Goal: Information Seeking & Learning: Find specific page/section

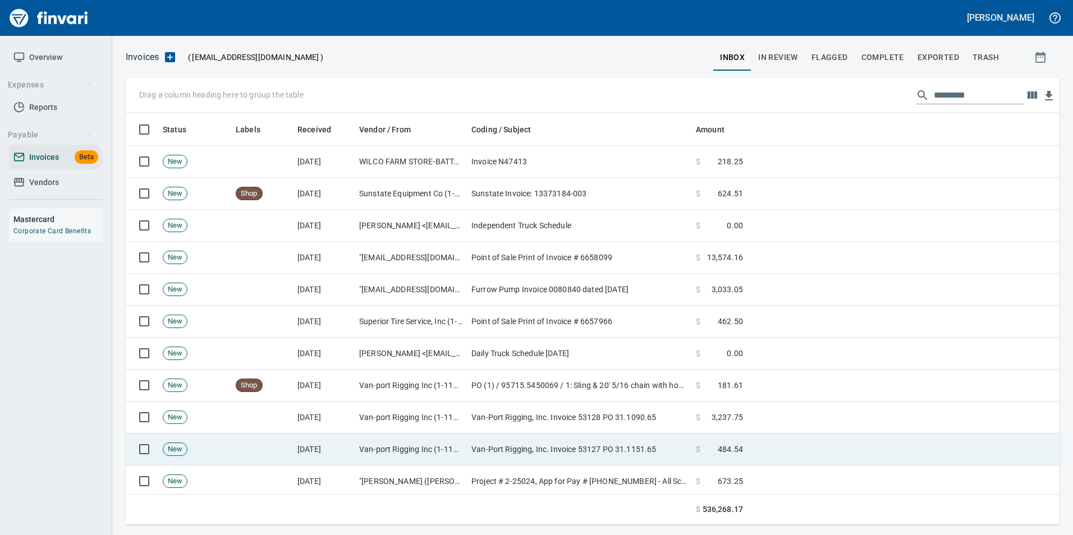
click at [354, 450] on td "[DATE]" at bounding box center [324, 450] width 62 height 32
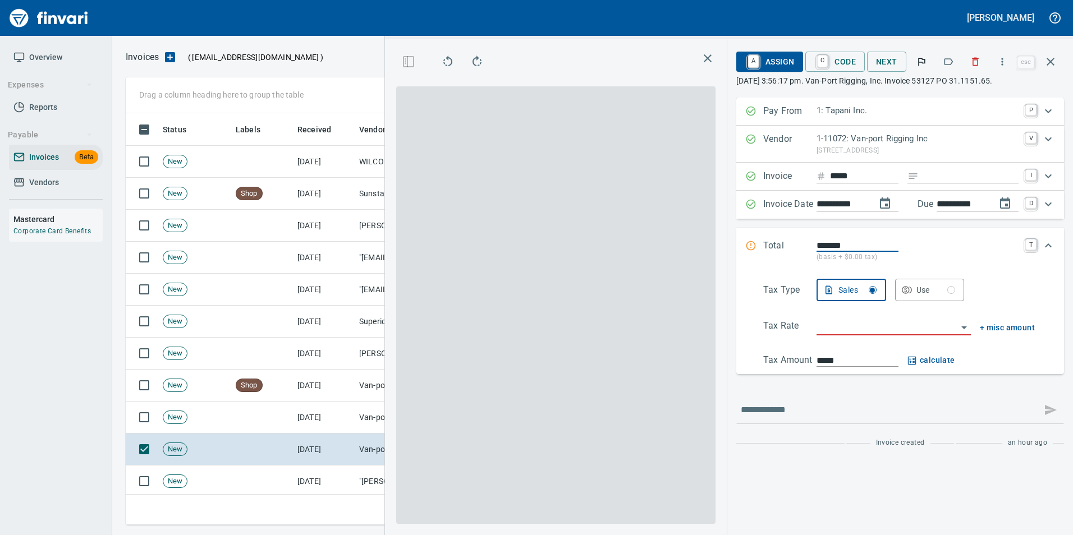
scroll to position [403, 636]
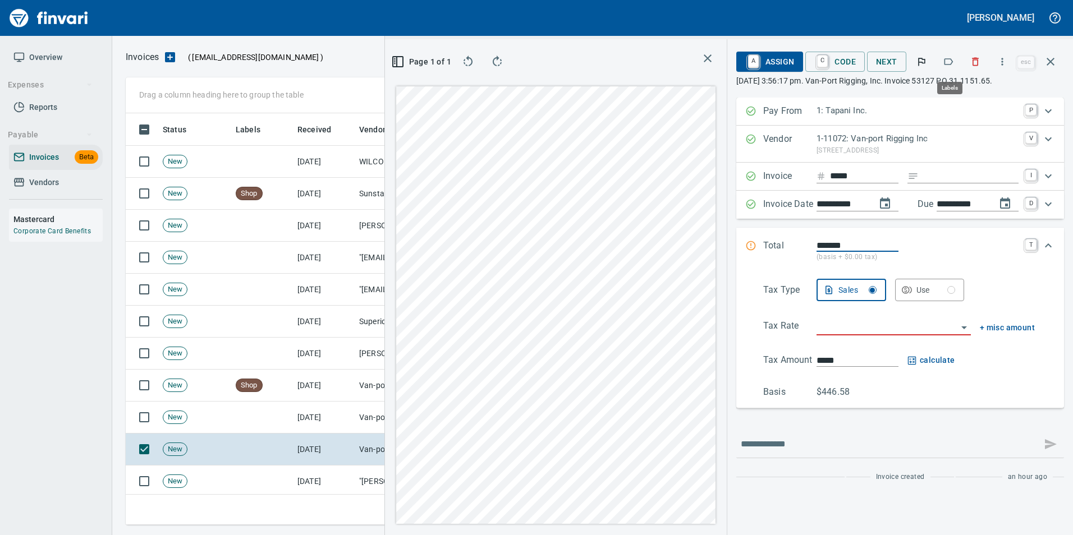
click at [950, 62] on icon "button" at bounding box center [948, 61] width 11 height 11
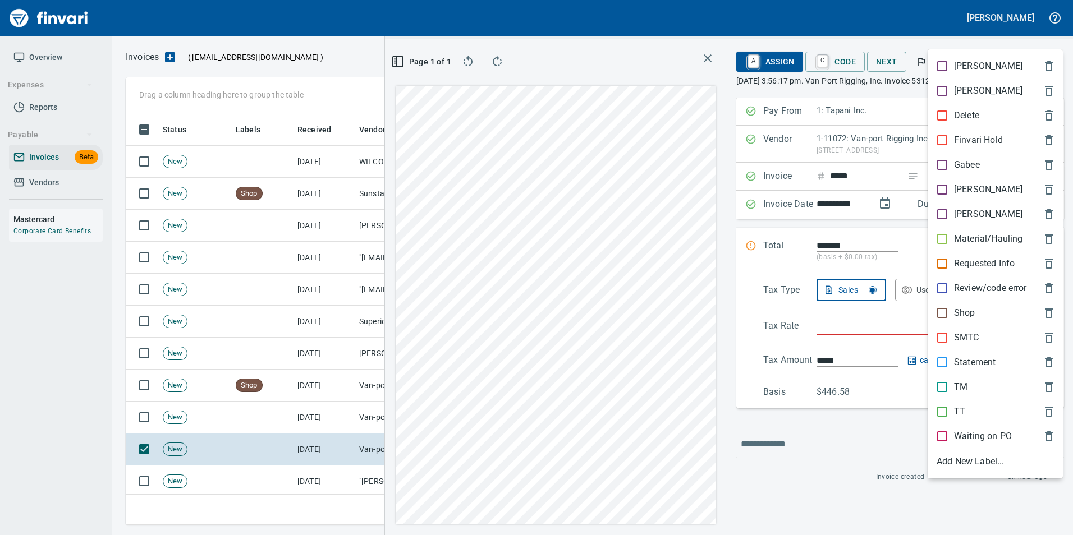
click at [955, 335] on p "SMTC" at bounding box center [966, 337] width 25 height 13
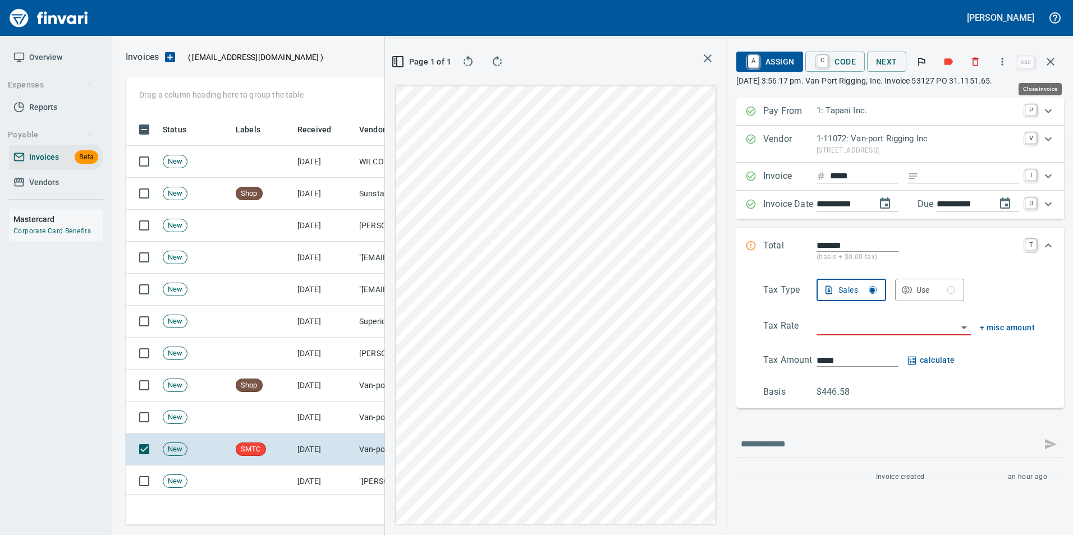
click at [1047, 65] on icon "button" at bounding box center [1051, 62] width 8 height 8
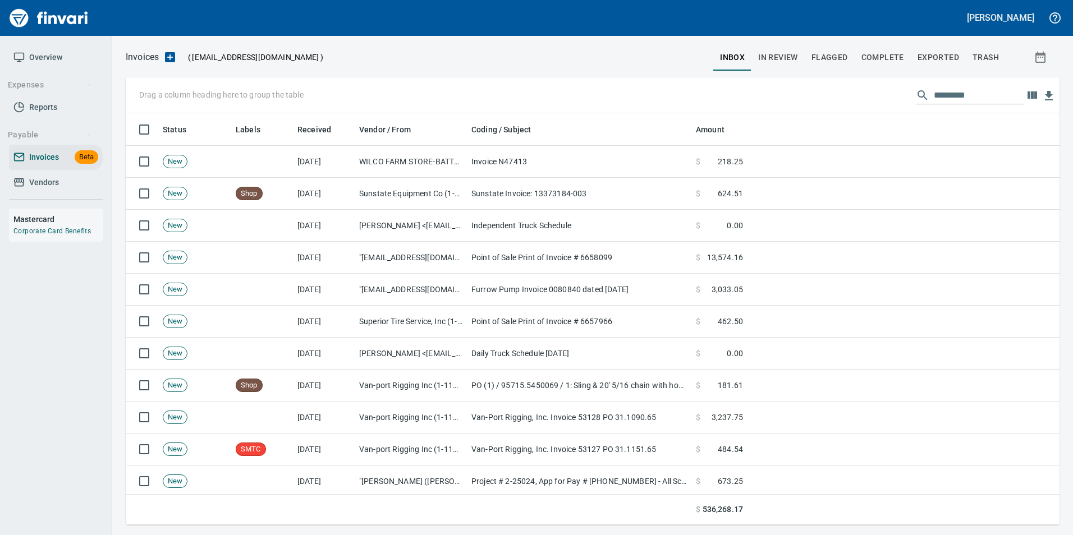
scroll to position [403, 915]
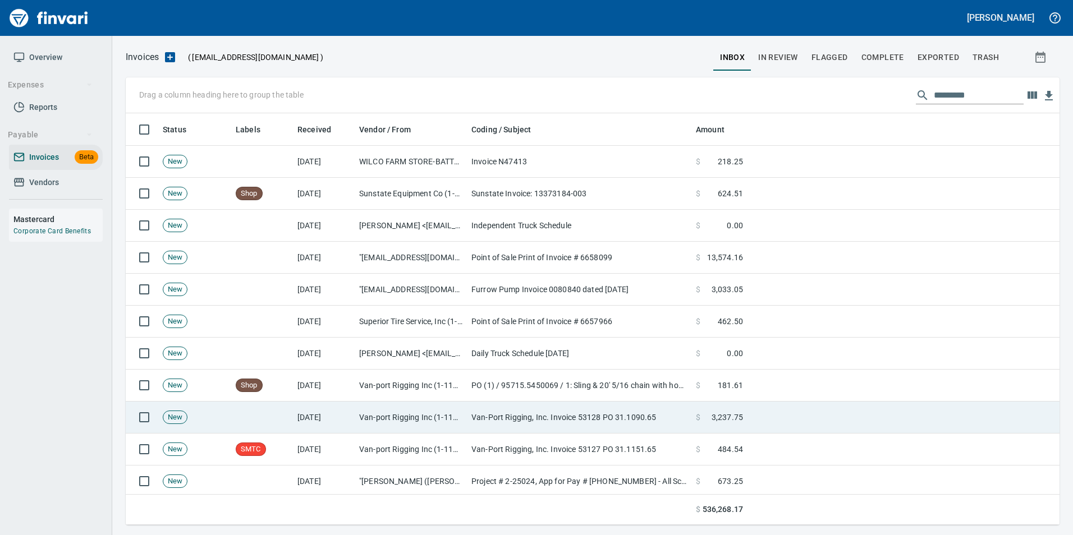
click at [404, 424] on td "Van-port Rigging Inc (1-11072)" at bounding box center [411, 418] width 112 height 32
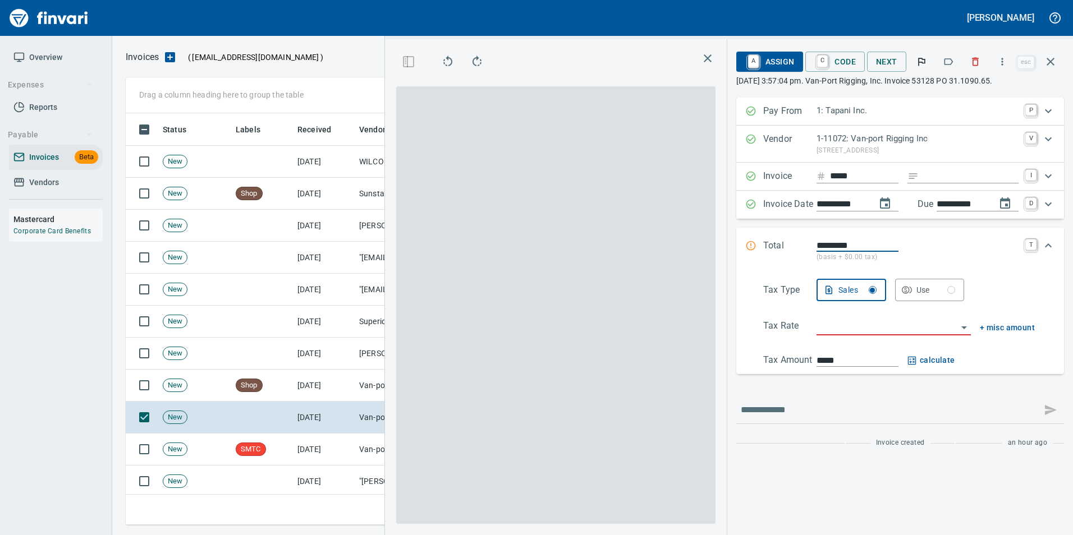
scroll to position [403, 636]
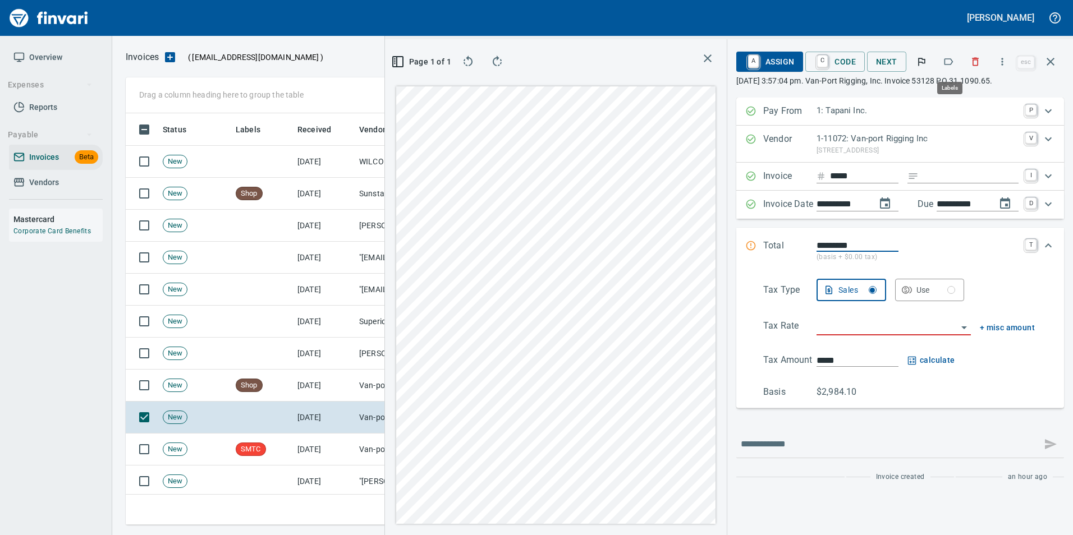
click at [948, 62] on icon "button" at bounding box center [948, 61] width 11 height 11
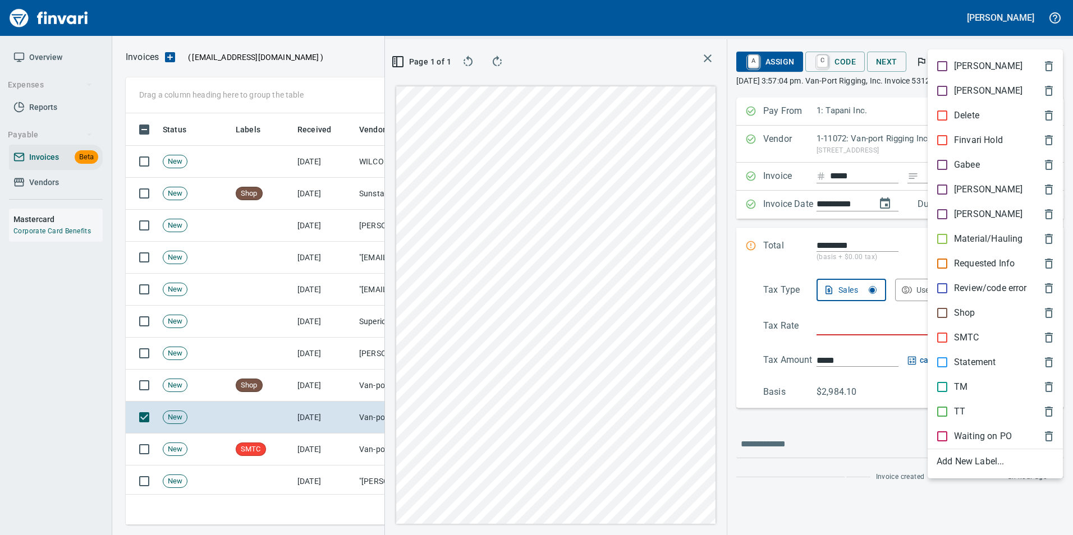
drag, startPoint x: 956, startPoint y: 332, endPoint x: 952, endPoint y: 320, distance: 13.0
click at [956, 331] on div "SMTC" at bounding box center [995, 337] width 135 height 25
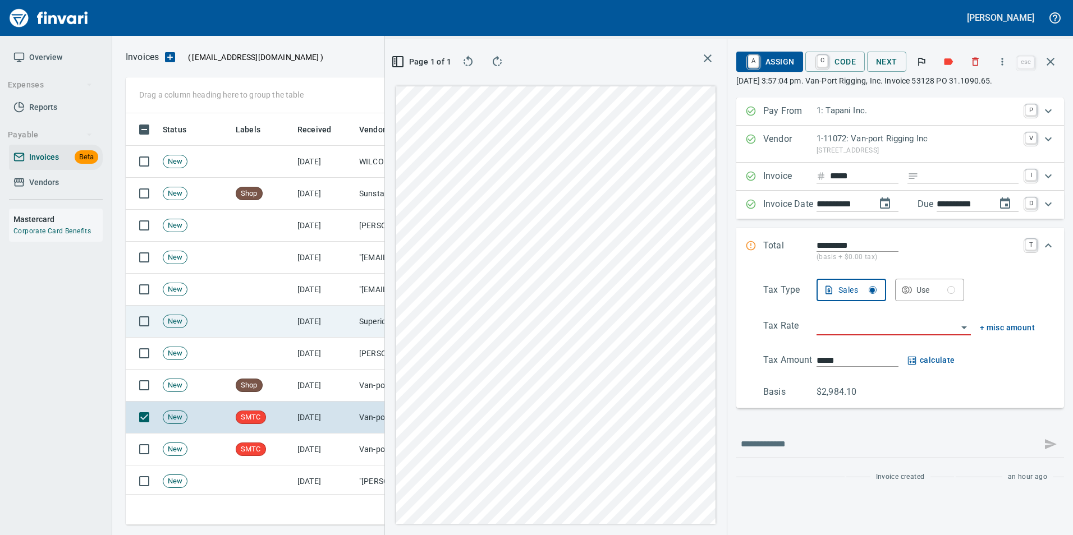
click at [1047, 64] on icon "button" at bounding box center [1050, 61] width 13 height 13
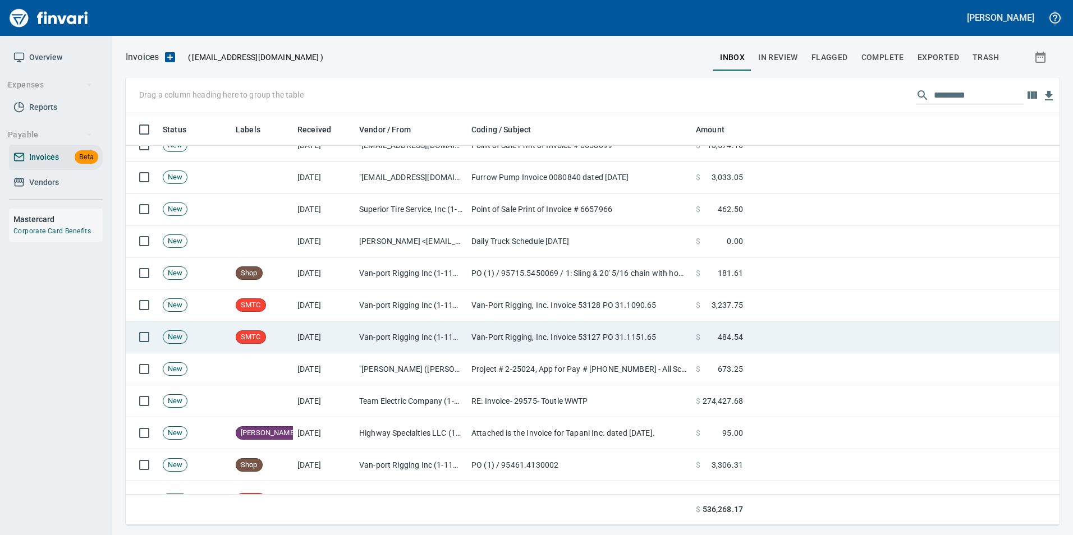
scroll to position [168, 0]
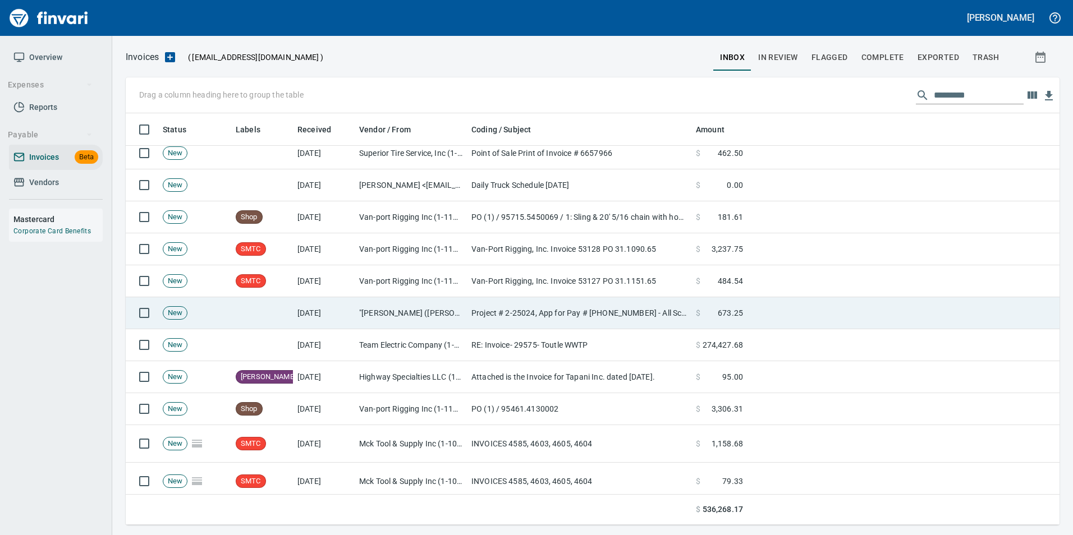
click at [397, 309] on td ""[PERSON_NAME] ([PERSON_NAME][EMAIL_ADDRESS][DOMAIN_NAME])" <[EMAIL_ADDRESS][DO…" at bounding box center [411, 313] width 112 height 32
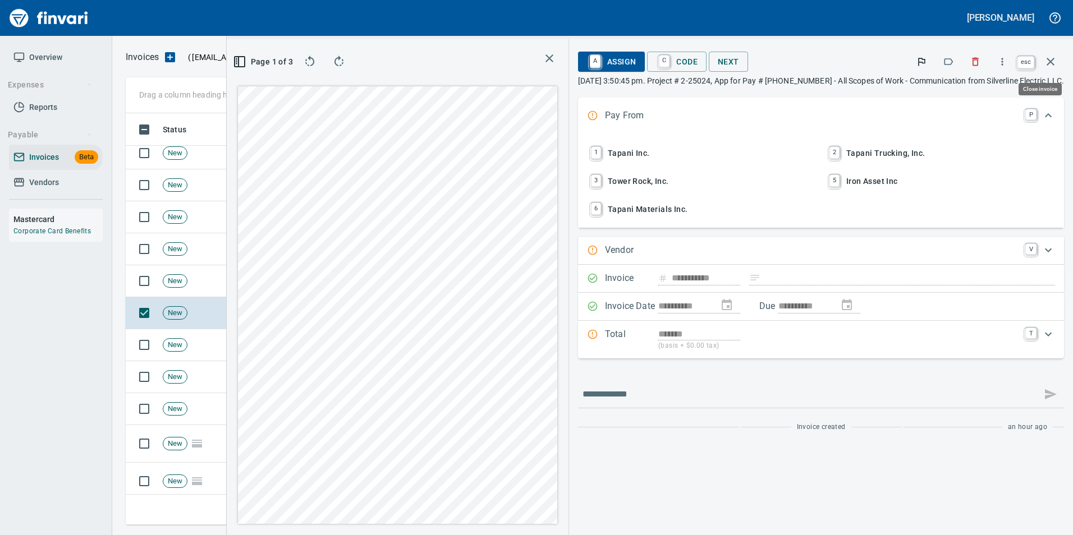
scroll to position [403, 636]
click at [1049, 63] on icon "button" at bounding box center [1051, 62] width 8 height 8
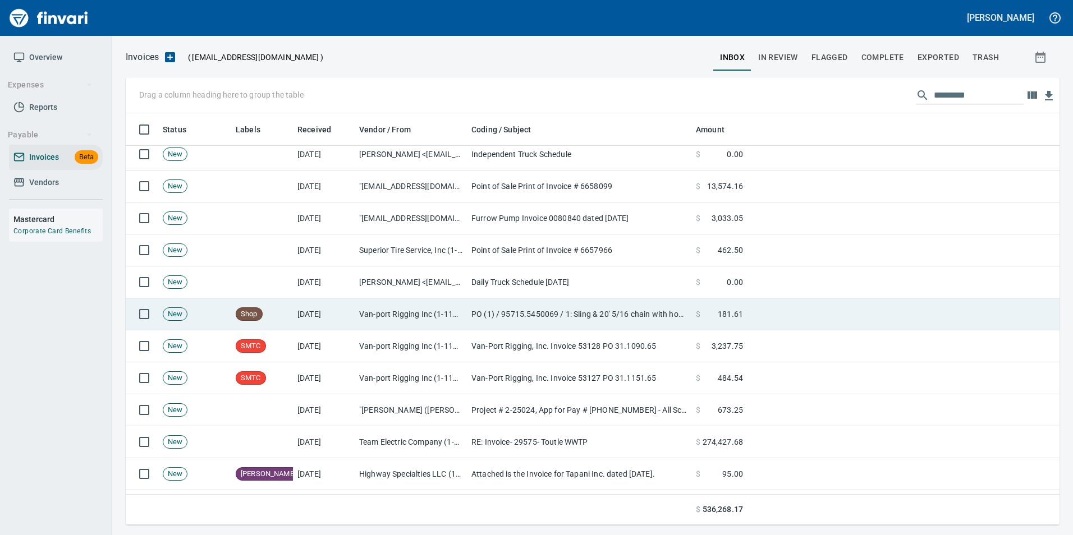
scroll to position [56, 0]
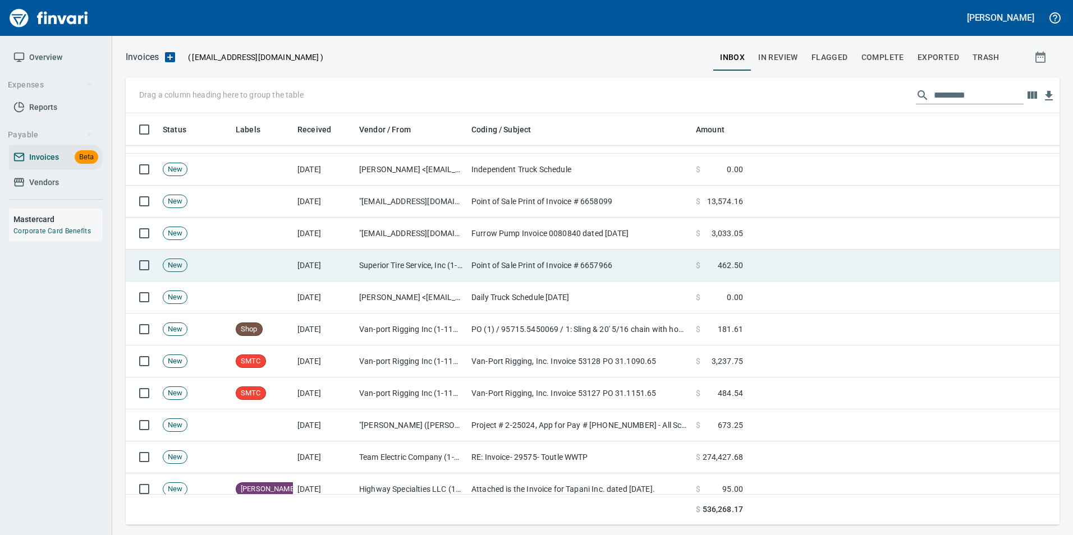
click at [353, 267] on td "[DATE]" at bounding box center [324, 266] width 62 height 32
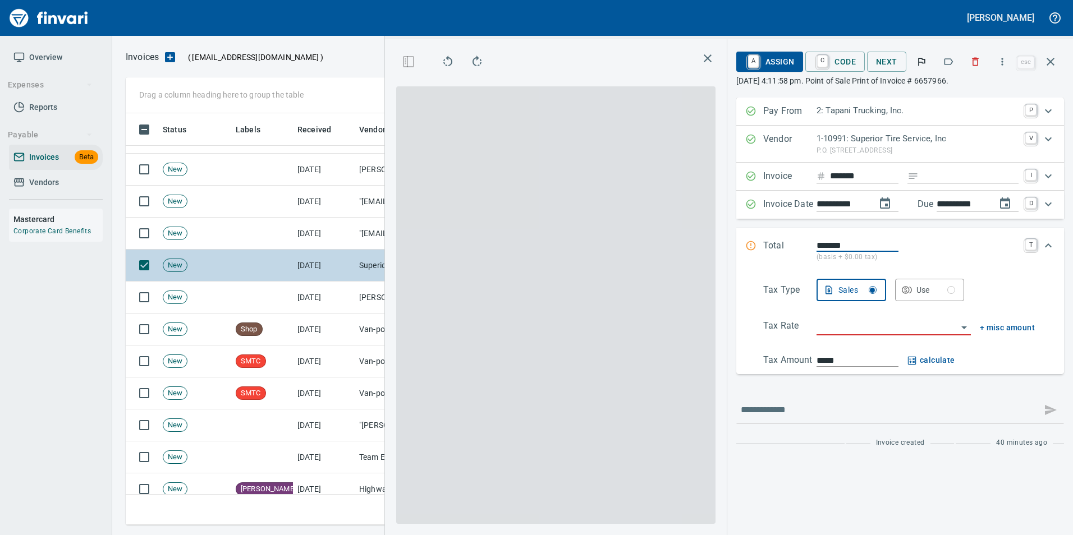
scroll to position [403, 636]
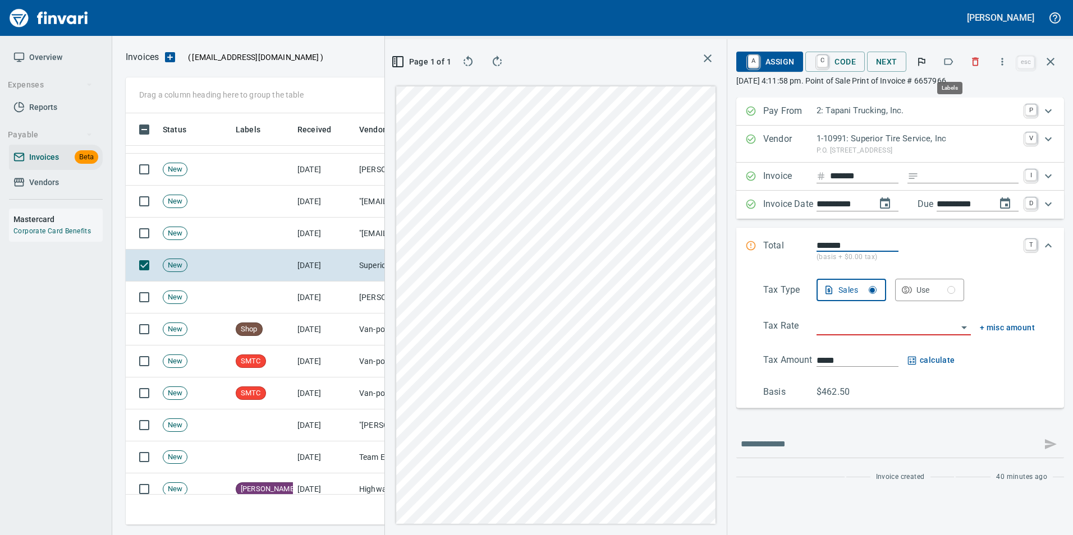
click at [954, 62] on icon "button" at bounding box center [948, 61] width 11 height 11
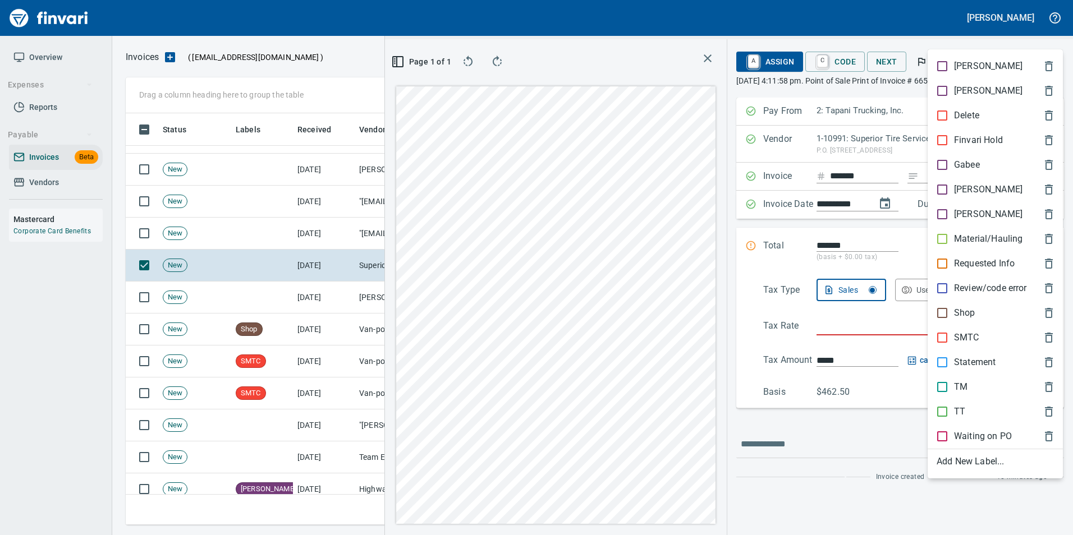
click at [969, 410] on span "TT" at bounding box center [986, 411] width 99 height 13
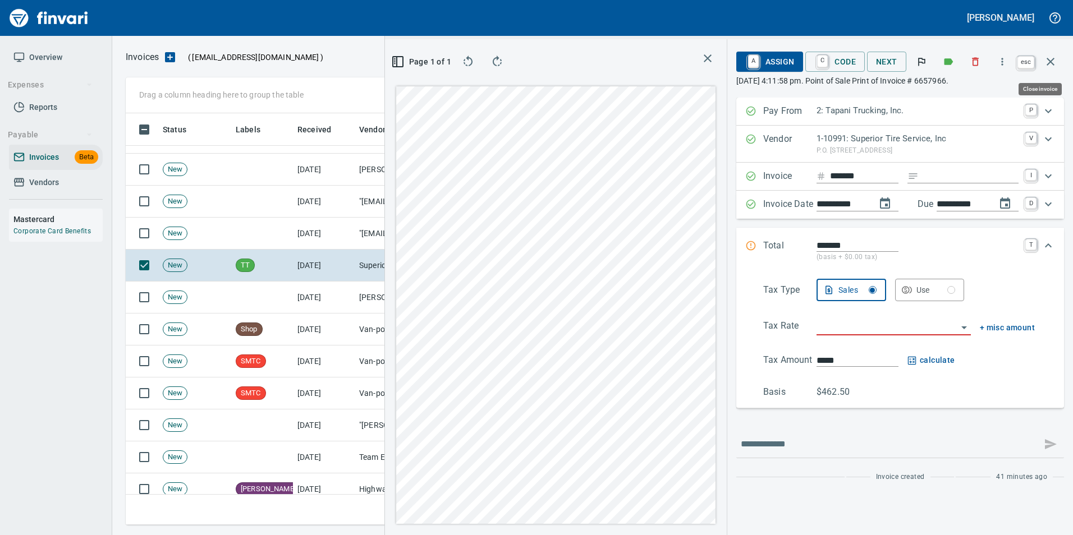
click at [1053, 56] on icon "button" at bounding box center [1050, 61] width 13 height 13
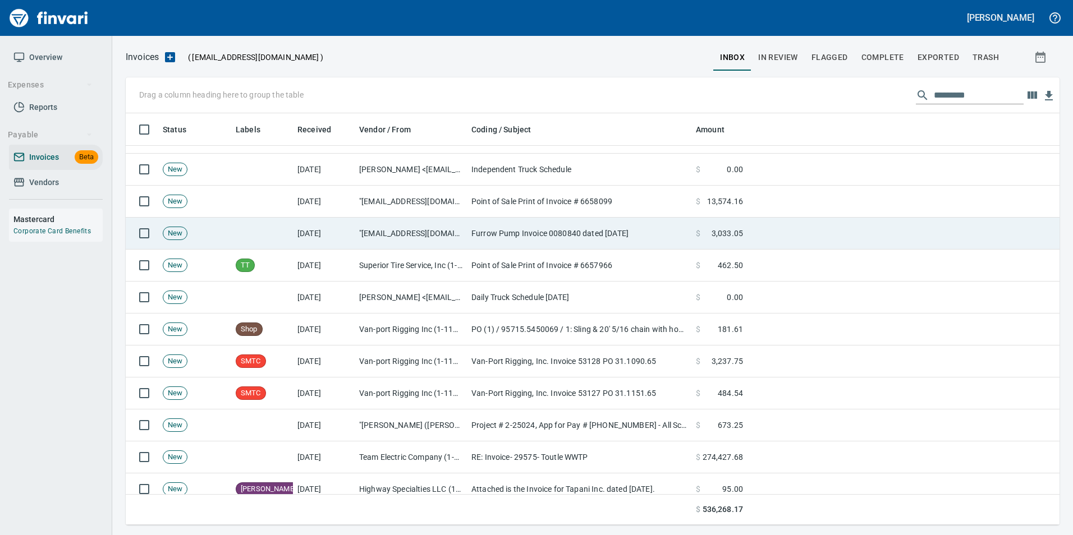
click at [285, 237] on td at bounding box center [262, 234] width 62 height 32
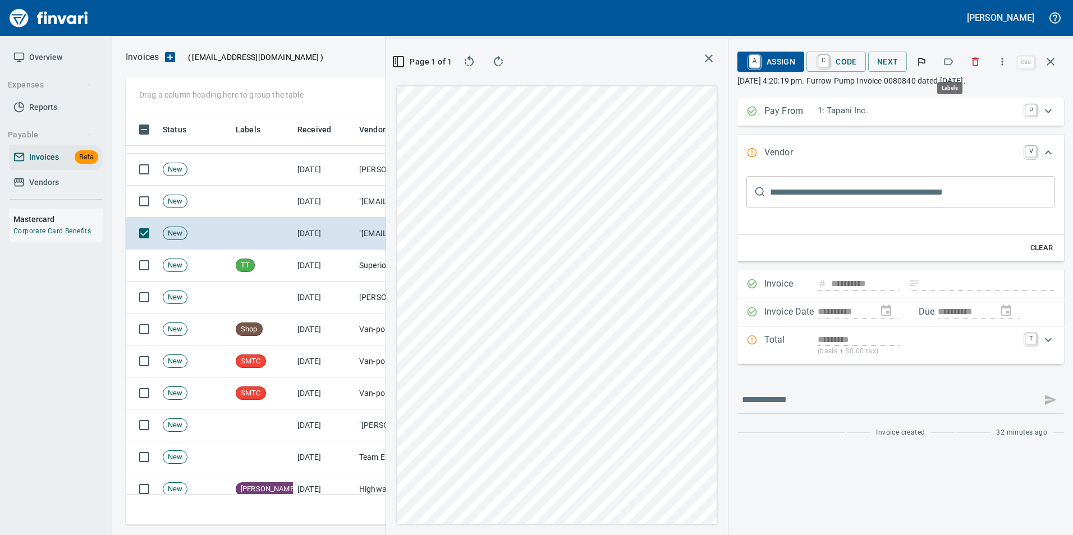
click at [952, 61] on icon "button" at bounding box center [948, 61] width 11 height 11
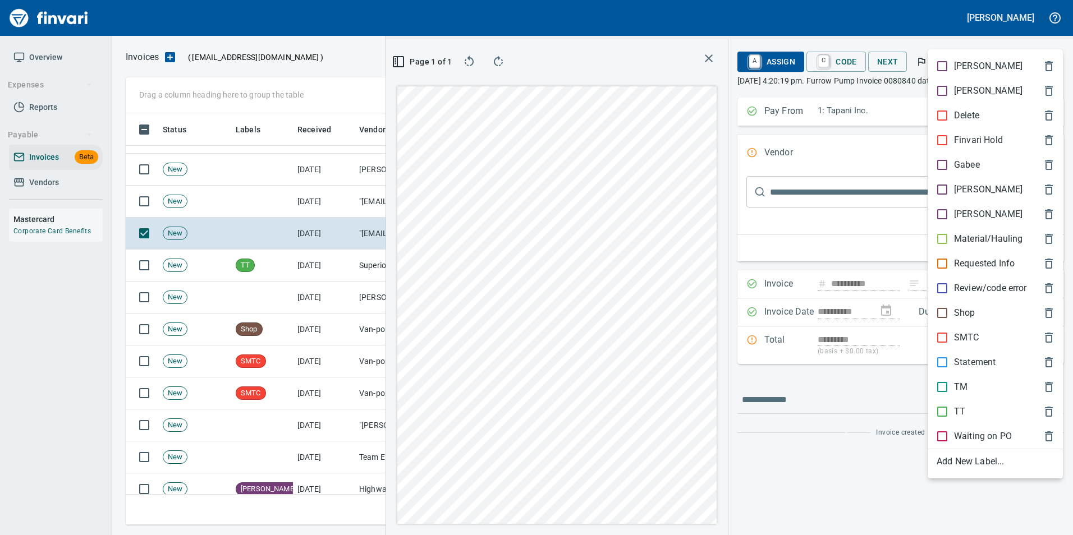
click at [955, 191] on p "[PERSON_NAME]" at bounding box center [988, 189] width 68 height 13
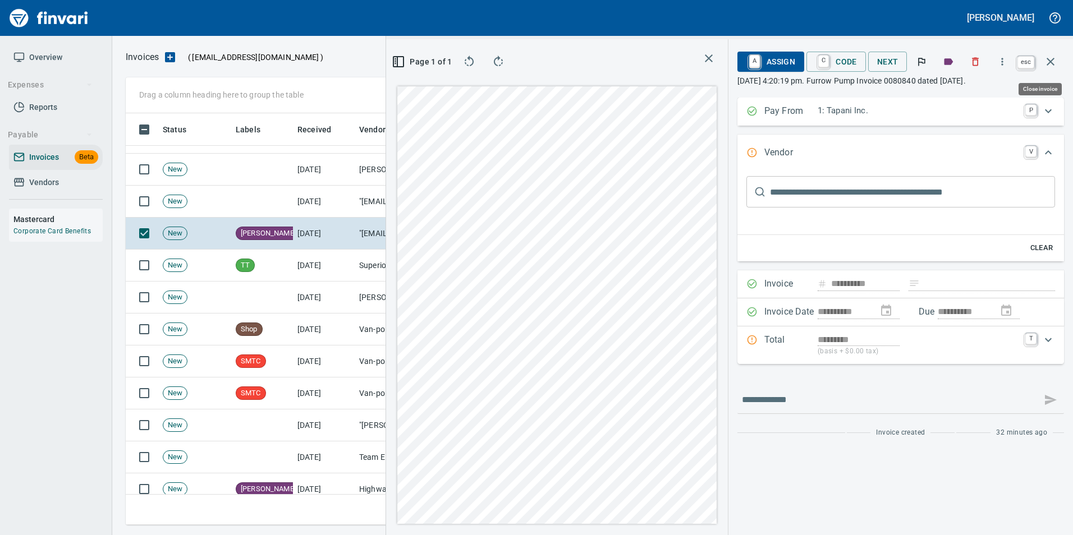
click at [1054, 58] on icon "button" at bounding box center [1051, 62] width 8 height 8
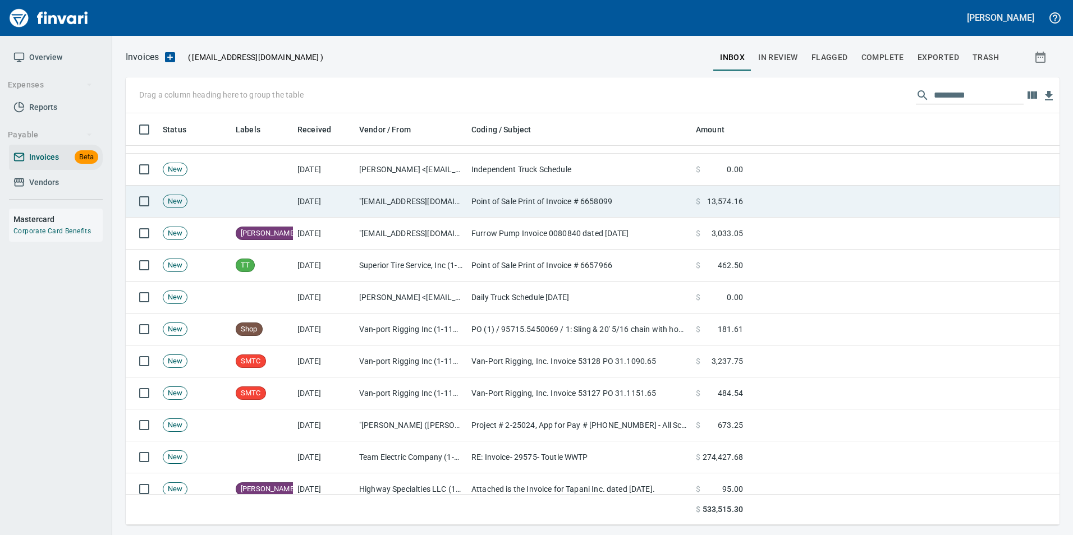
click at [439, 204] on td ""[EMAIL_ADDRESS][DOMAIN_NAME]" <[EMAIL_ADDRESS][DOMAIN_NAME]>" at bounding box center [411, 202] width 112 height 32
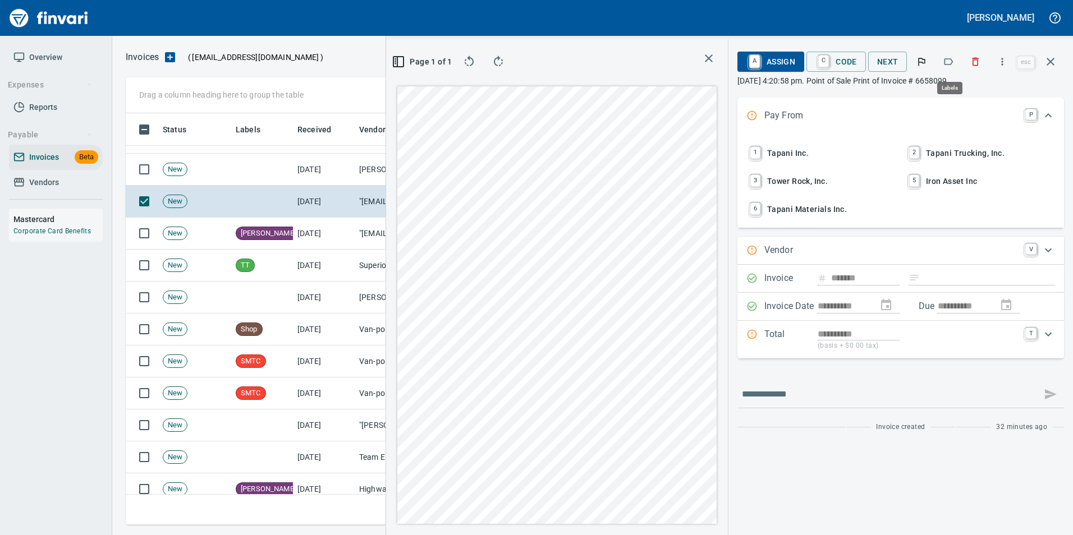
click at [953, 58] on icon "button" at bounding box center [948, 61] width 11 height 11
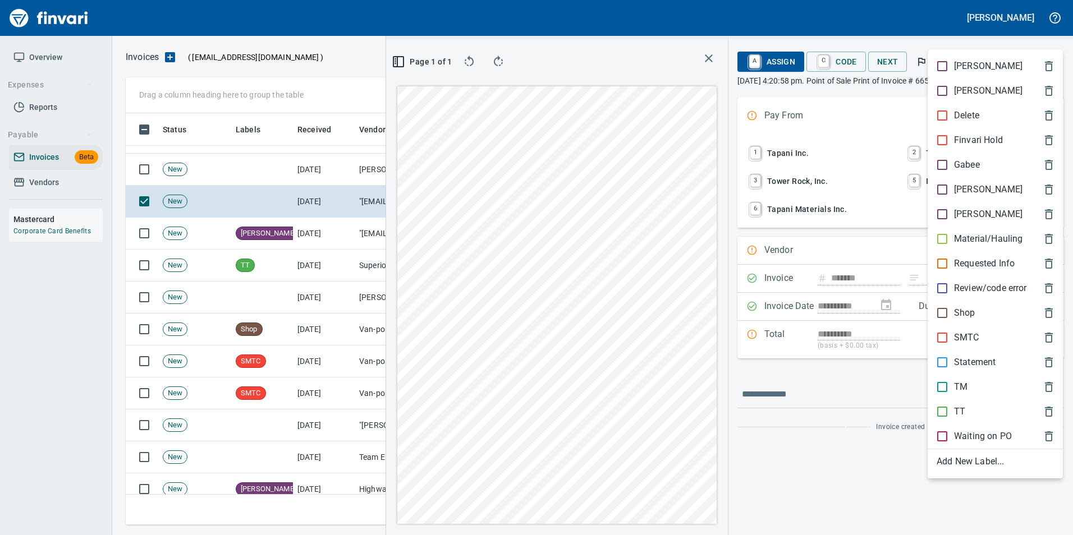
click at [963, 407] on p "TT" at bounding box center [959, 411] width 11 height 13
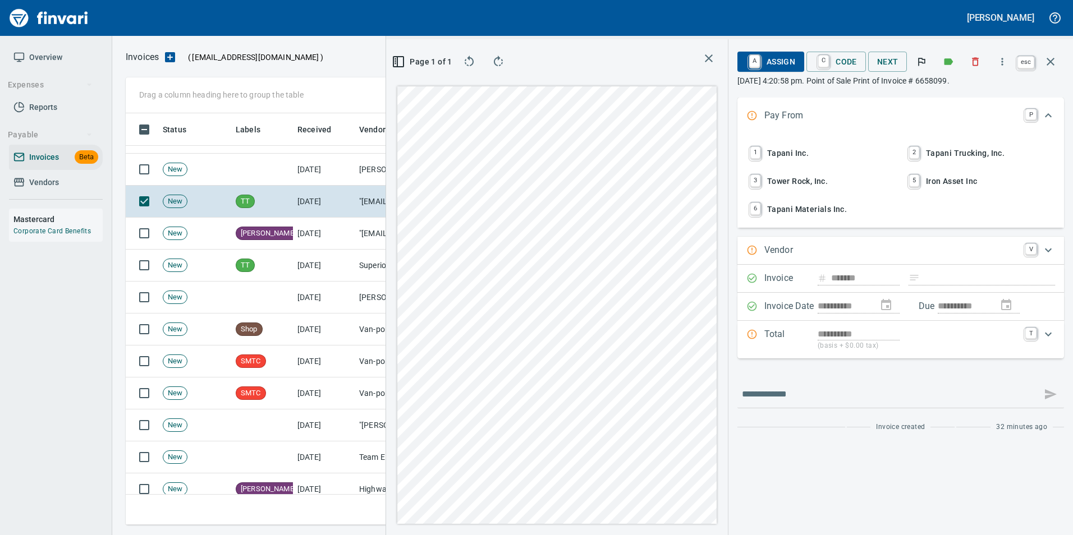
click at [1043, 58] on button "button" at bounding box center [1050, 61] width 27 height 27
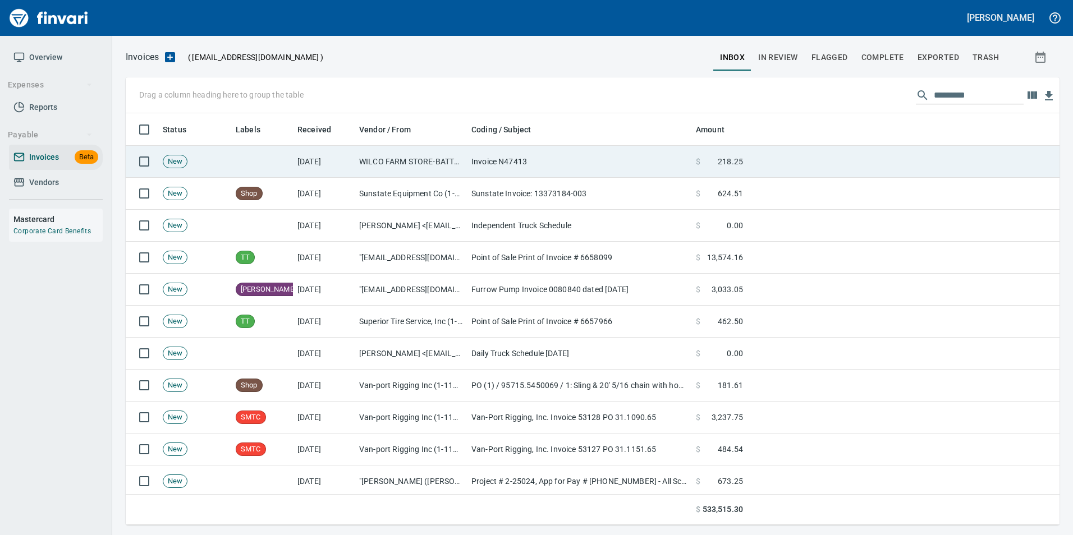
click at [314, 153] on td "[DATE]" at bounding box center [324, 162] width 62 height 32
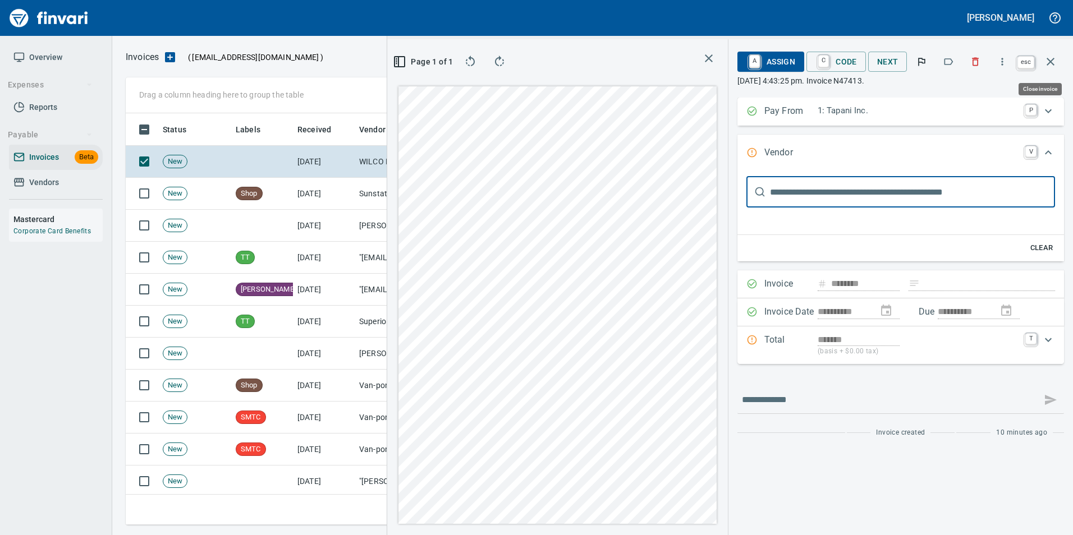
click at [1056, 61] on icon "button" at bounding box center [1050, 61] width 13 height 13
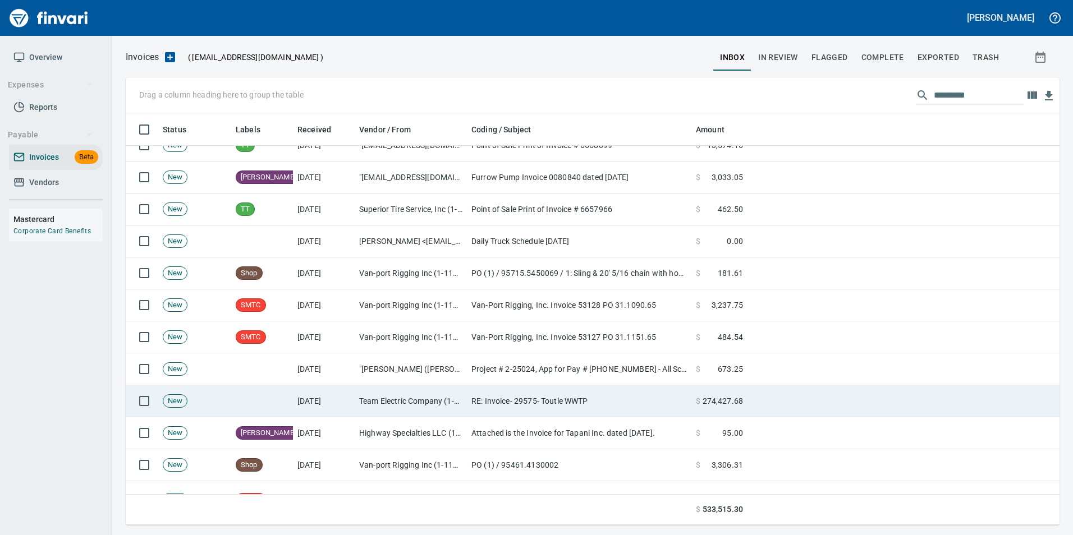
click at [382, 396] on td "Team Electric Company (1-39832)" at bounding box center [411, 402] width 112 height 32
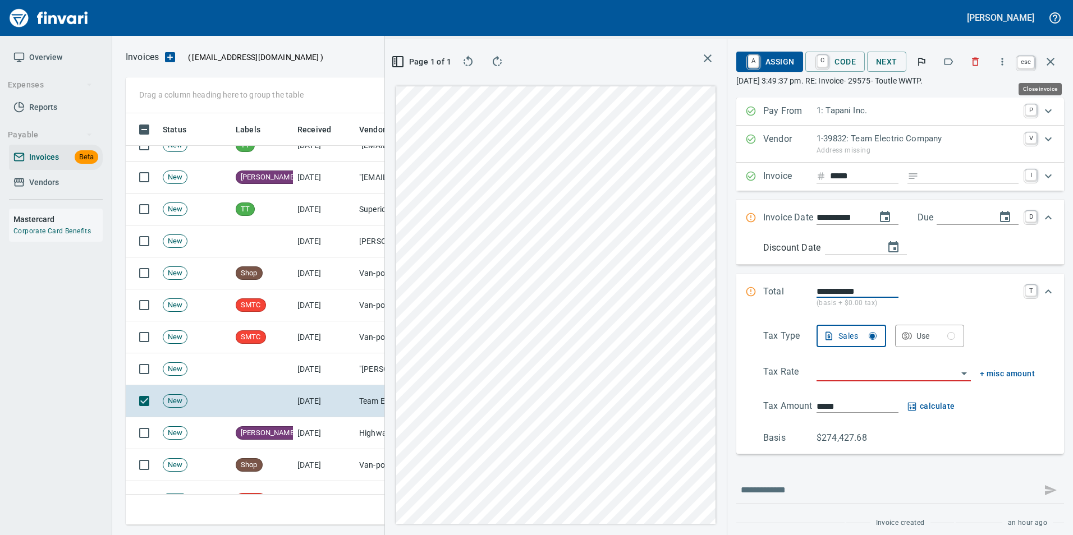
click at [1055, 60] on icon "button" at bounding box center [1050, 61] width 13 height 13
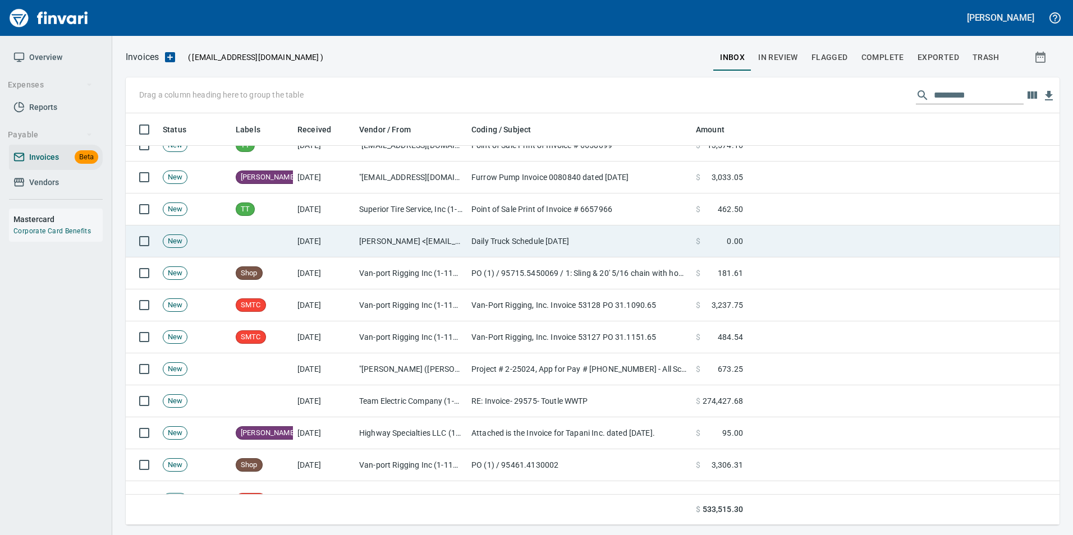
click at [464, 251] on td "[PERSON_NAME] <[EMAIL_ADDRESS][DOMAIN_NAME]>" at bounding box center [411, 242] width 112 height 32
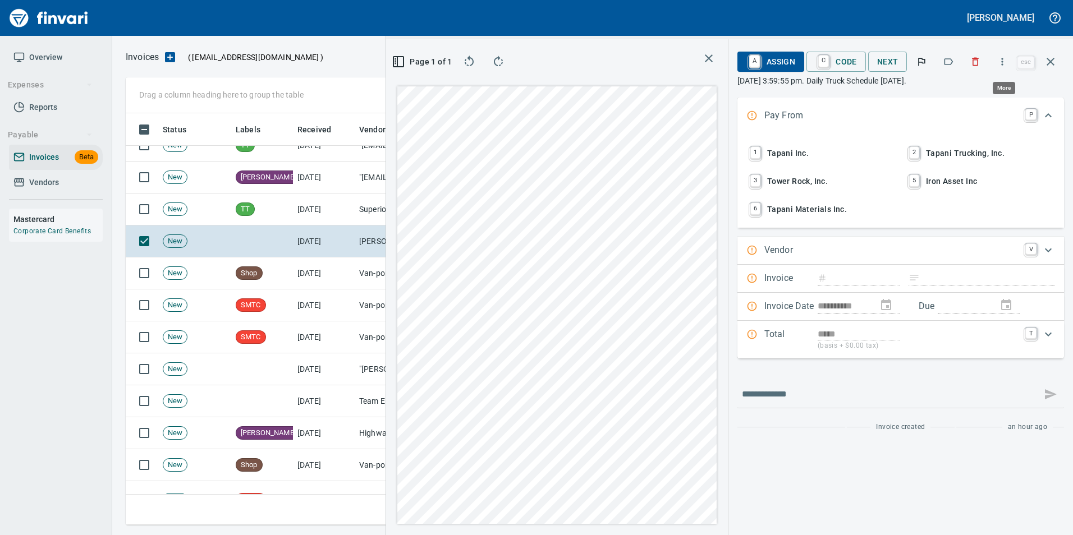
click at [1006, 63] on icon "button" at bounding box center [1002, 61] width 11 height 11
click at [975, 98] on span "Download" at bounding box center [1001, 94] width 108 height 13
click at [1045, 91] on div "**********" at bounding box center [900, 287] width 345 height 496
click at [1001, 58] on icon "button" at bounding box center [1002, 61] width 11 height 11
click at [978, 63] on div at bounding box center [536, 267] width 1073 height 535
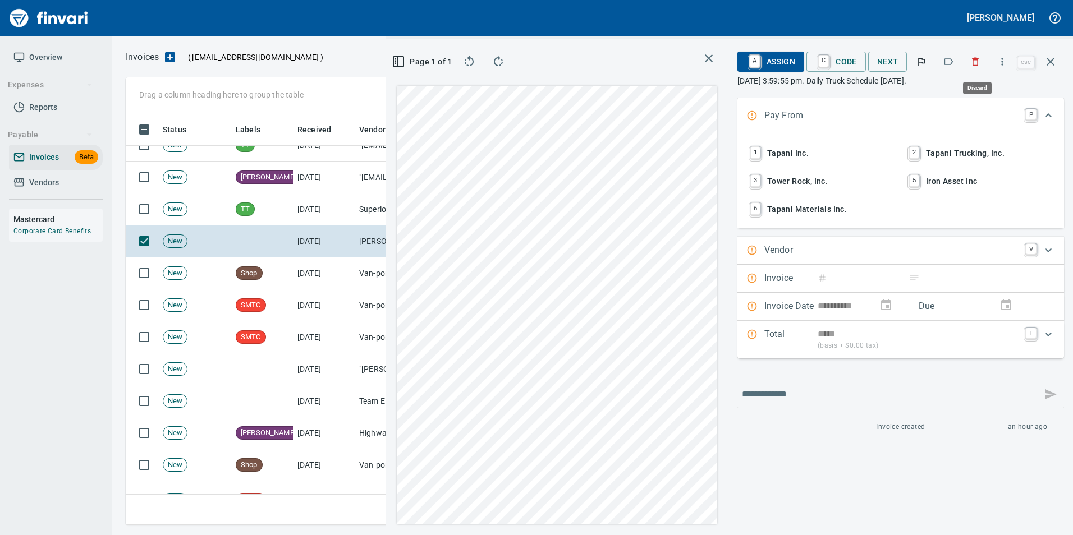
click at [978, 63] on icon "button" at bounding box center [975, 61] width 11 height 11
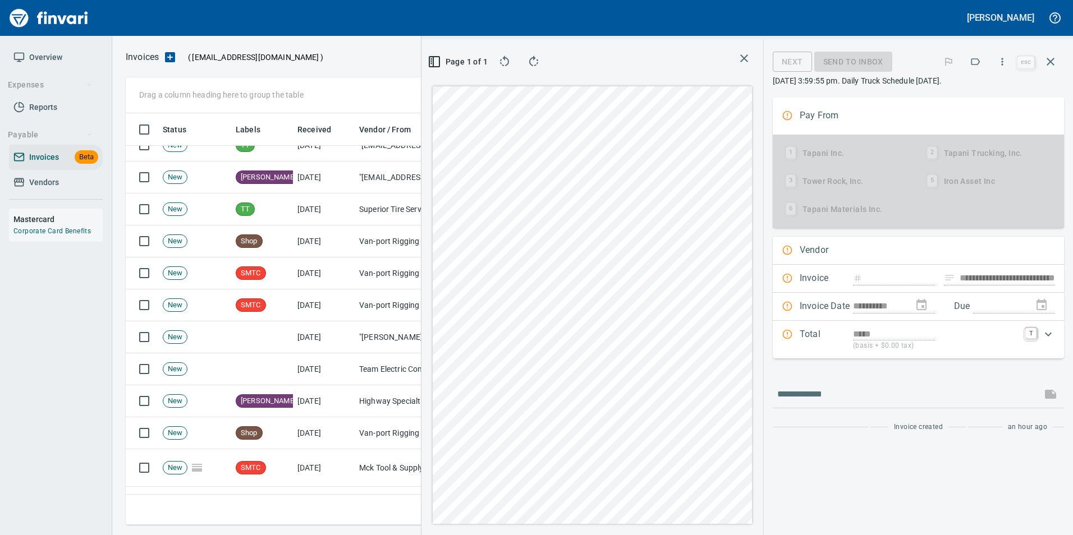
type input "**********"
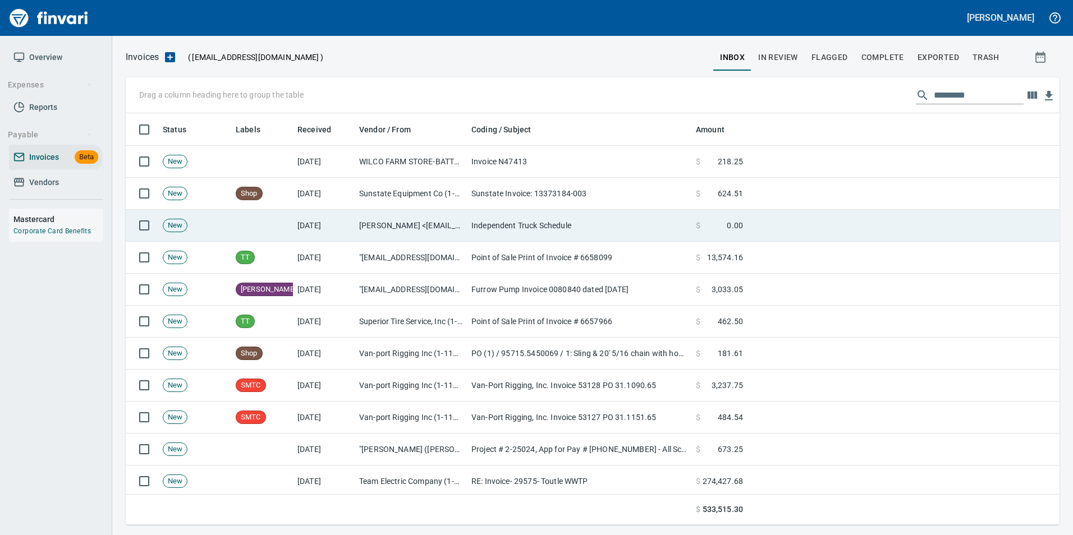
click at [516, 227] on td "Independent Truck Schedule" at bounding box center [579, 226] width 224 height 32
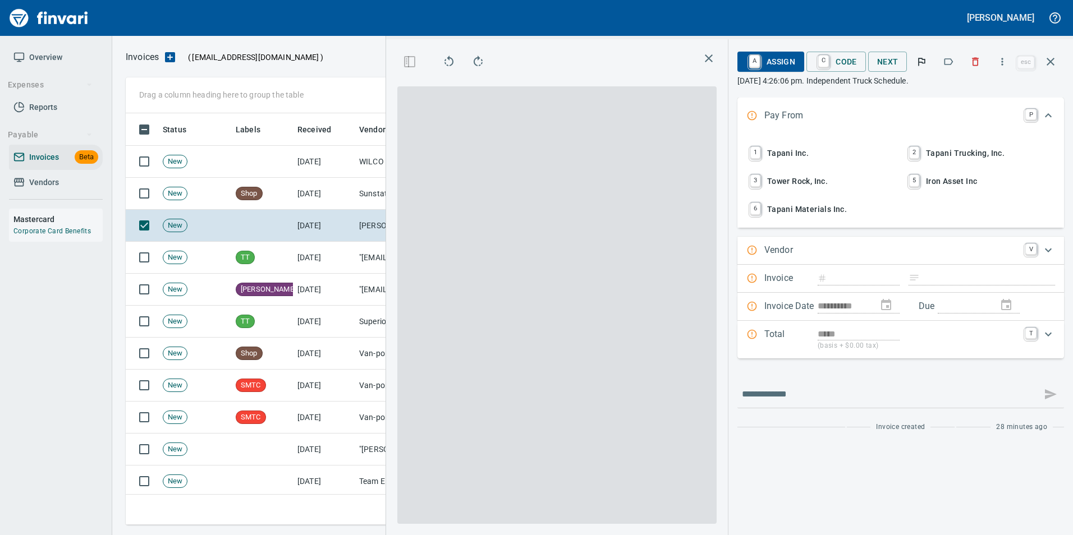
click at [981, 62] on icon "button" at bounding box center [975, 61] width 11 height 11
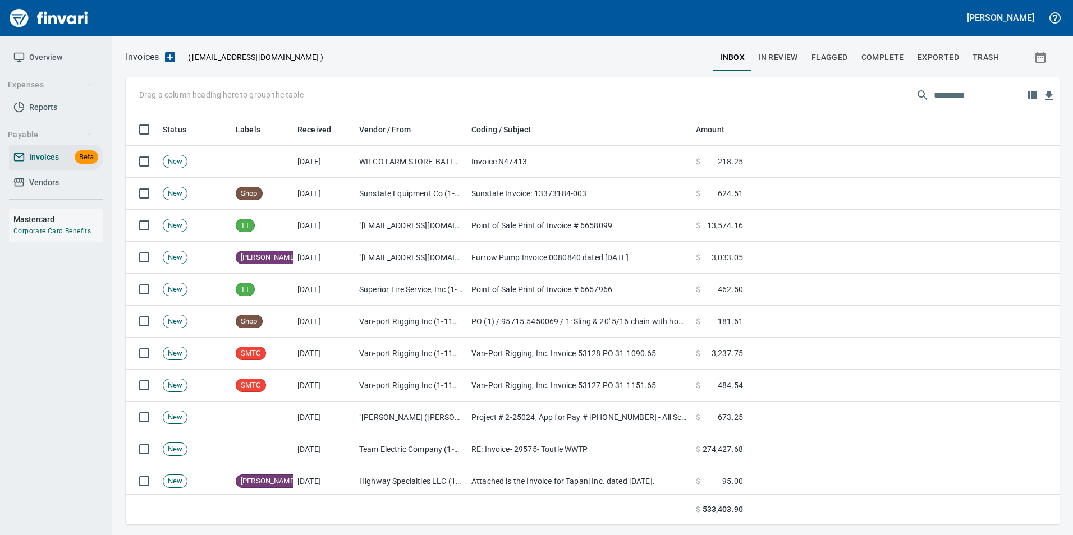
click at [79, 183] on span "Vendors" at bounding box center [55, 183] width 85 height 14
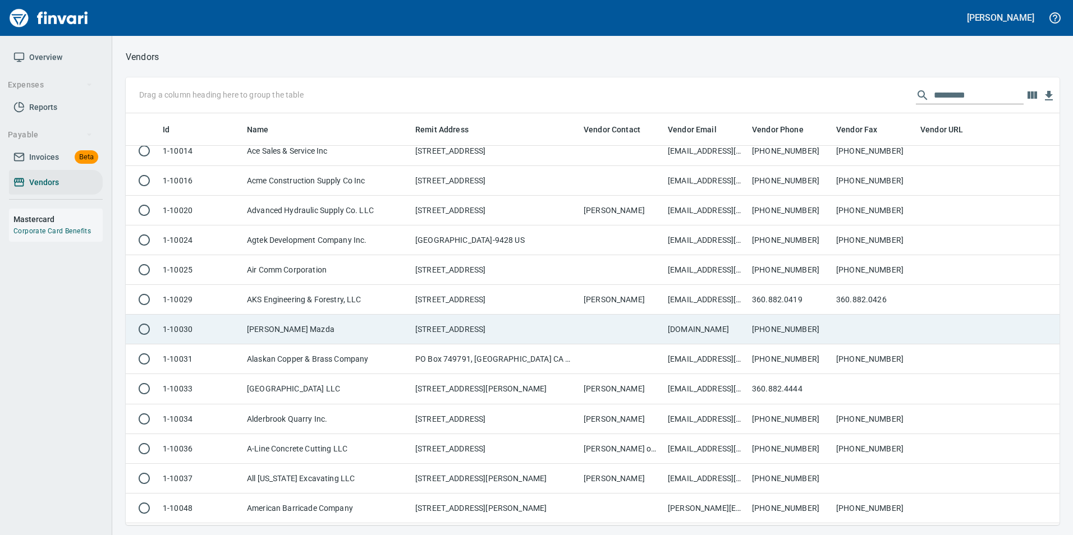
scroll to position [14, 0]
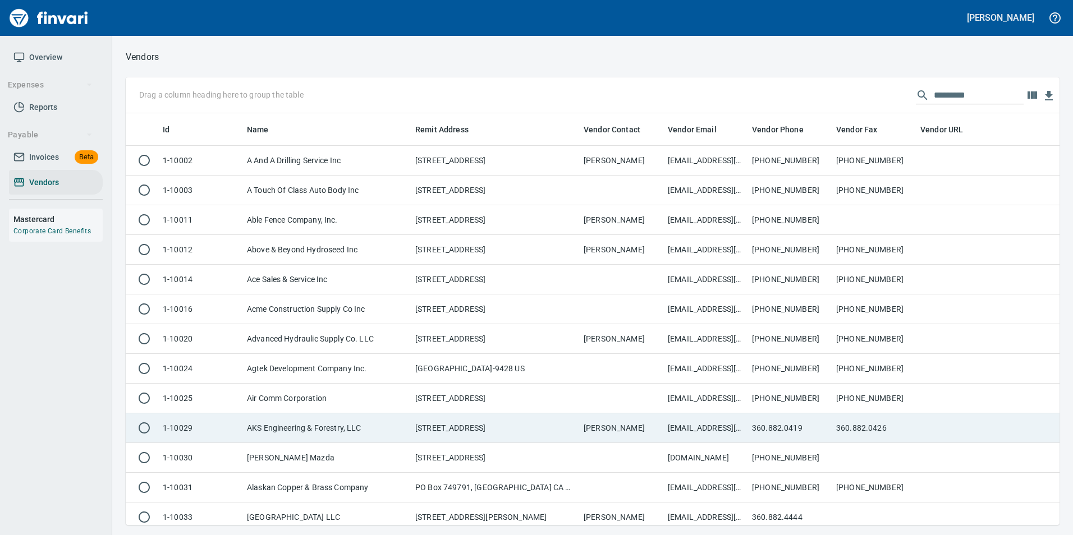
click at [305, 422] on td "AKS Engineering & Forestry, LLC" at bounding box center [326, 429] width 168 height 30
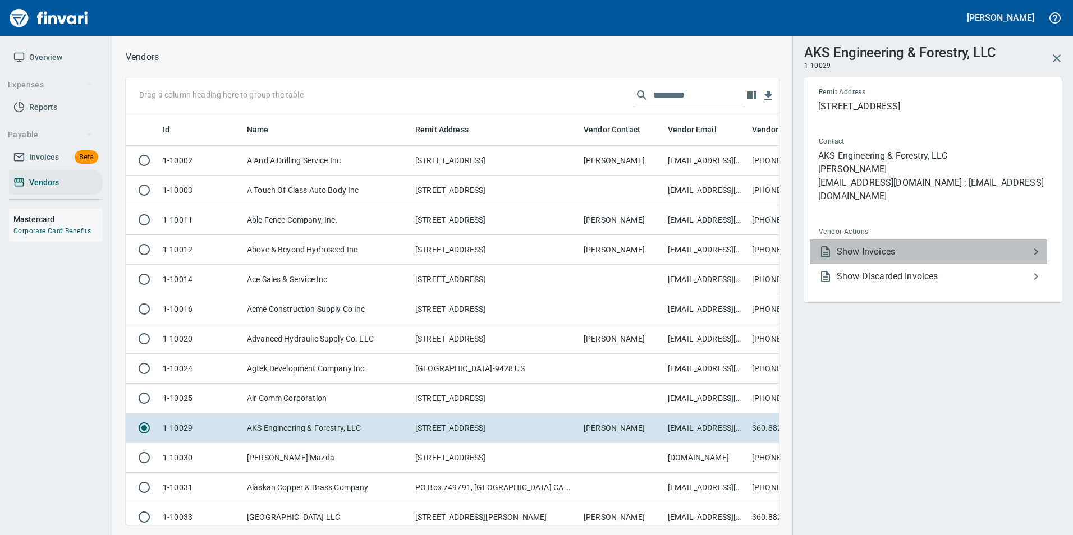
click at [905, 253] on span "Show Invoices" at bounding box center [933, 251] width 192 height 13
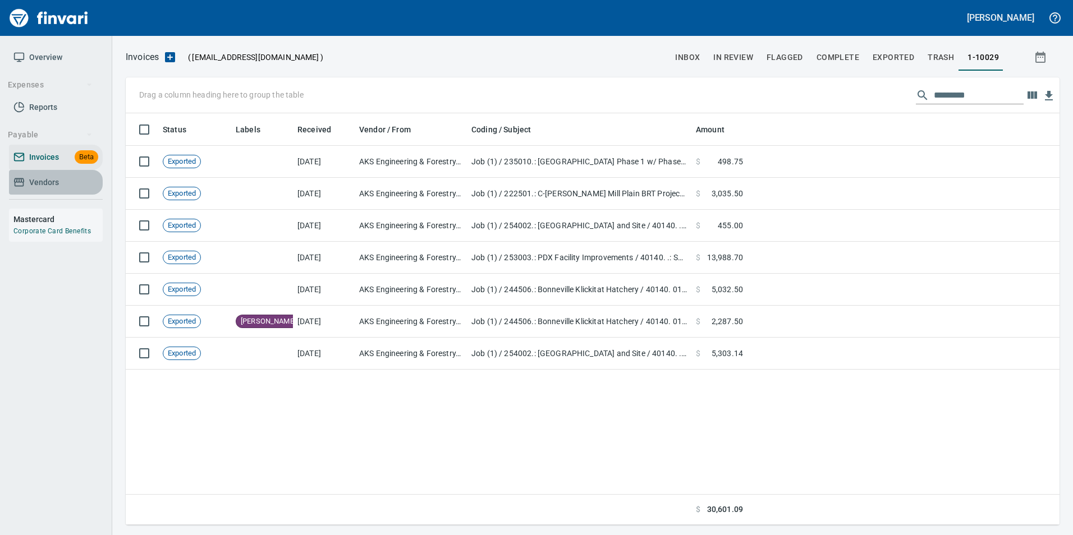
click at [39, 176] on span "Vendors" at bounding box center [44, 183] width 30 height 14
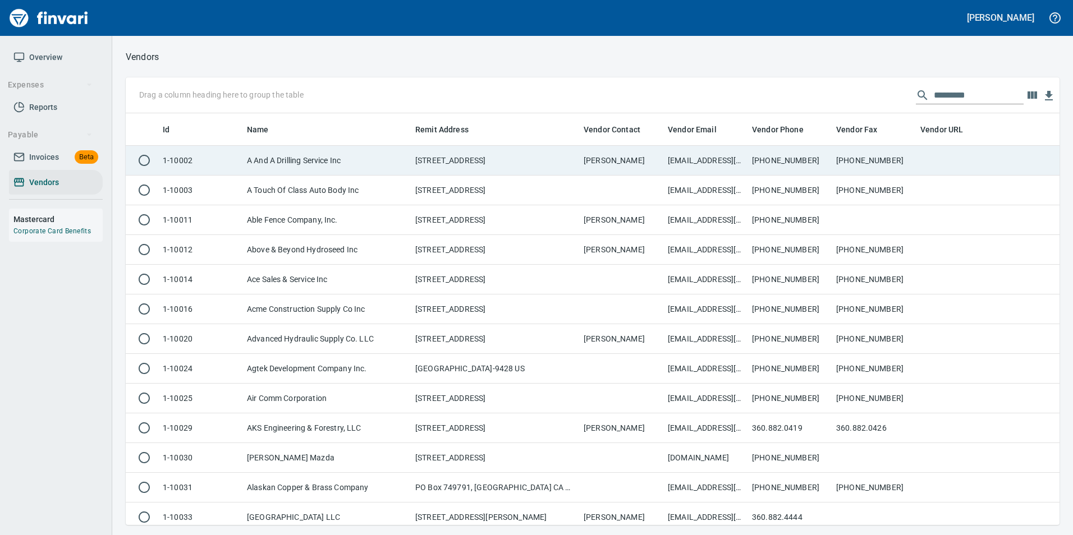
scroll to position [403, 917]
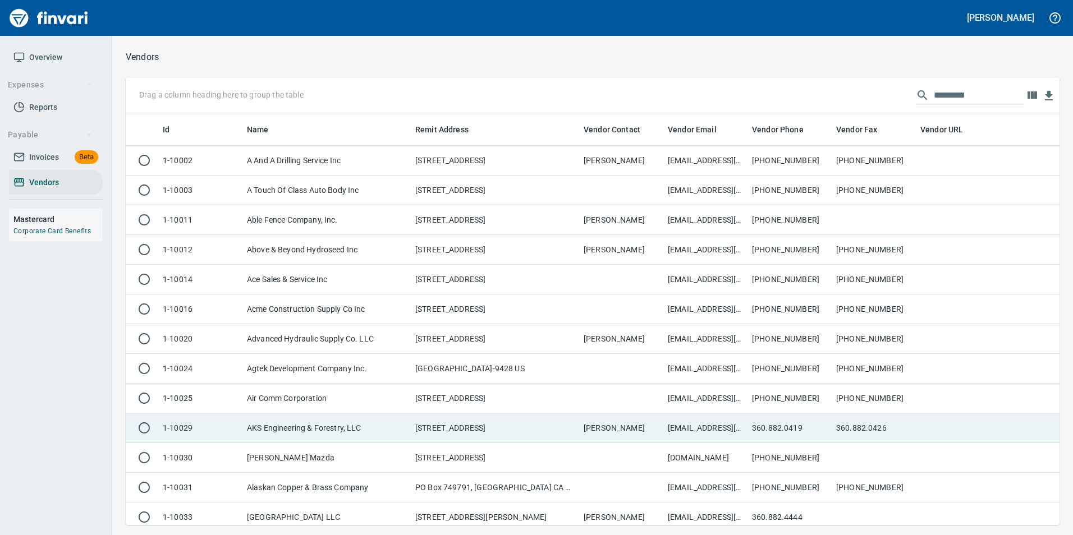
click at [291, 433] on td "AKS Engineering & Forestry, LLC" at bounding box center [326, 429] width 168 height 30
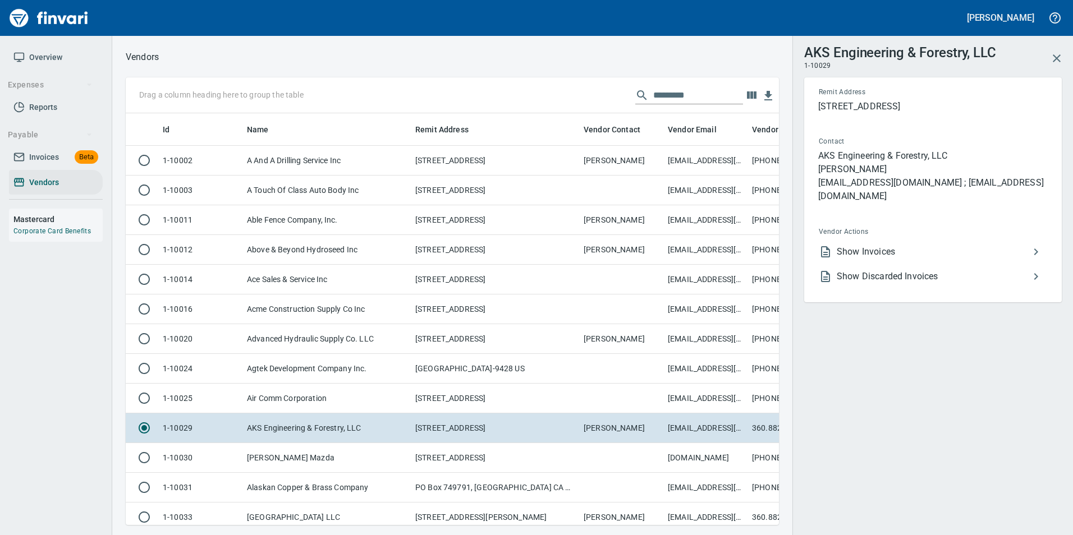
click at [876, 250] on span "Show Invoices" at bounding box center [933, 251] width 192 height 13
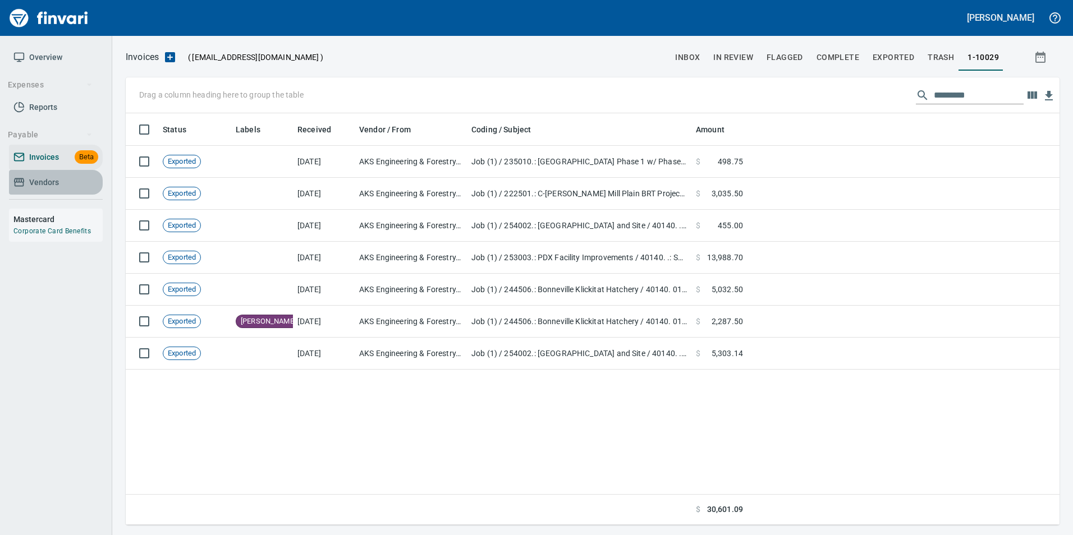
drag, startPoint x: 58, startPoint y: 187, endPoint x: 80, endPoint y: 209, distance: 30.6
click at [58, 186] on span "Vendors" at bounding box center [44, 183] width 30 height 14
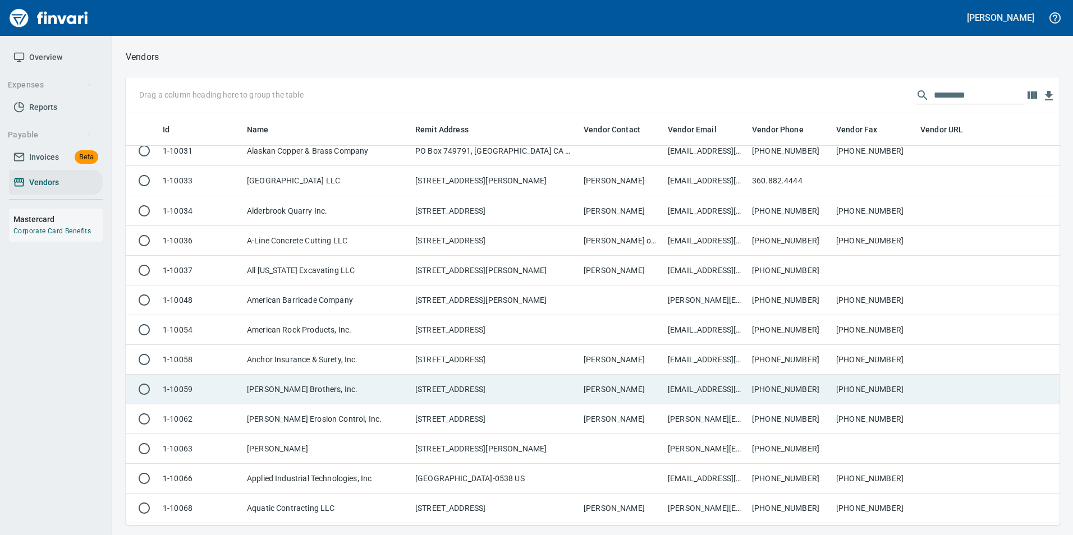
click at [346, 388] on td "[PERSON_NAME] Brothers, Inc." at bounding box center [326, 390] width 168 height 30
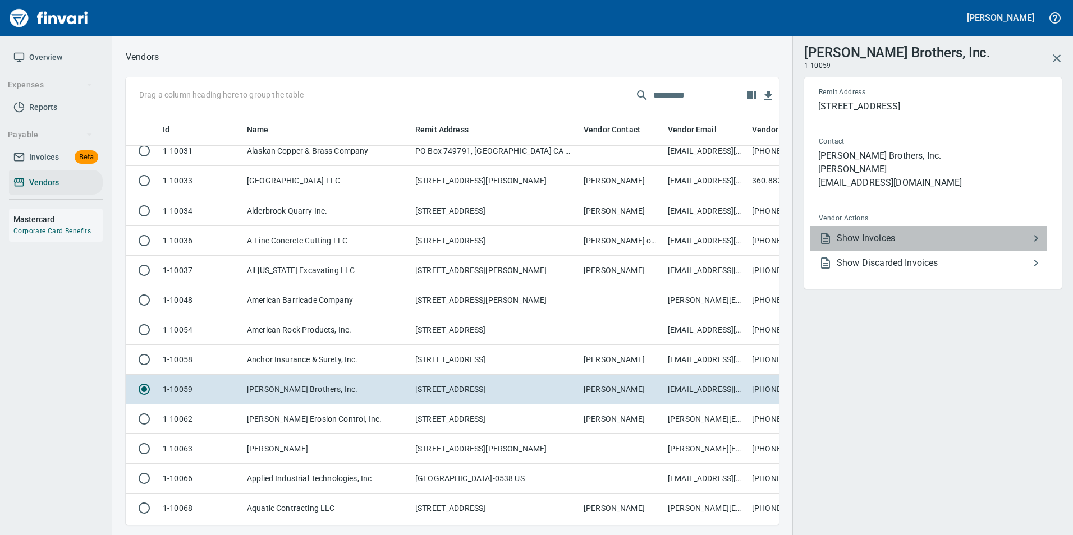
click at [878, 235] on span "Show Invoices" at bounding box center [933, 238] width 192 height 13
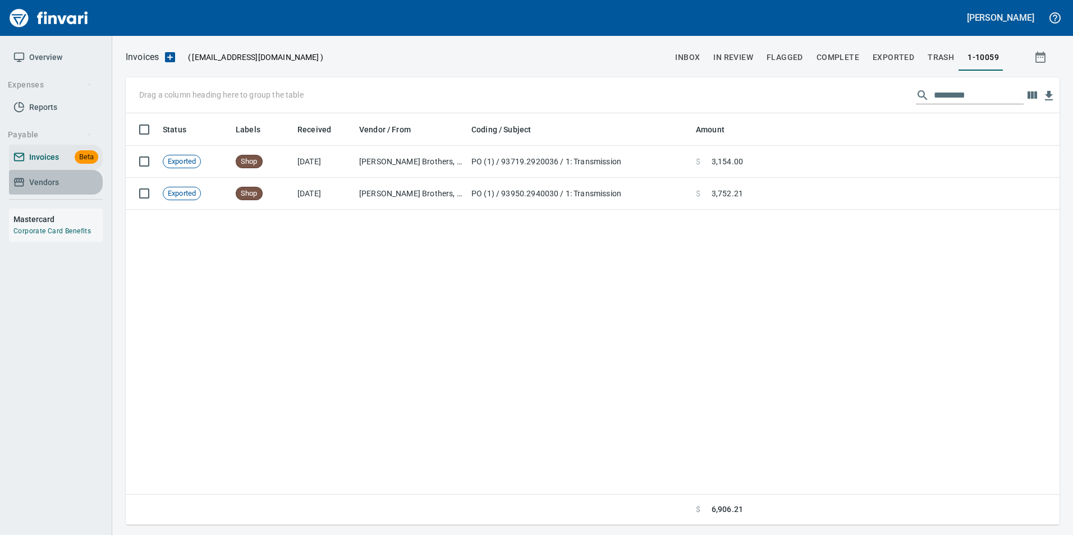
click at [60, 182] on span "Vendors" at bounding box center [55, 183] width 85 height 14
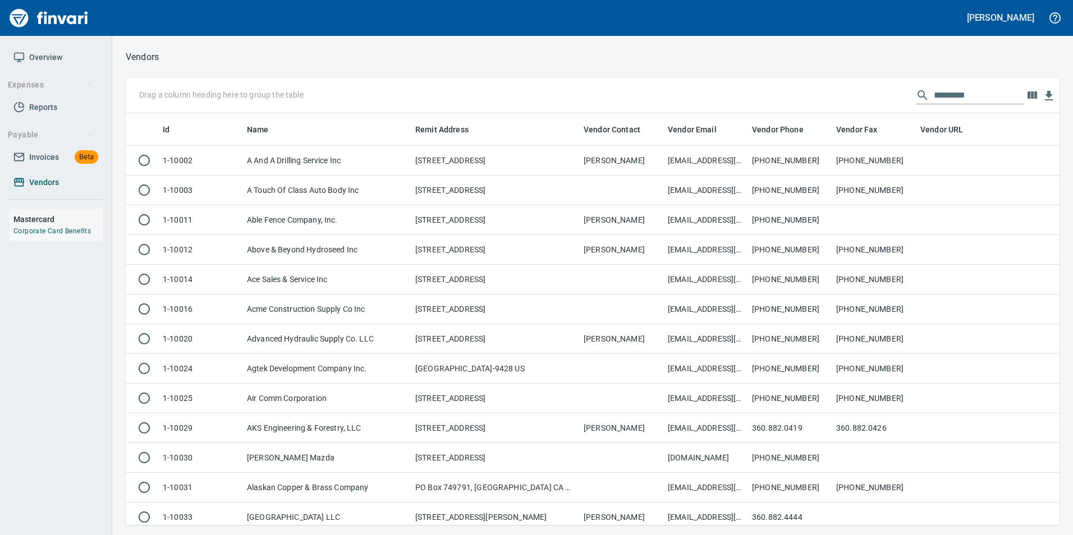
scroll to position [403, 917]
click at [995, 91] on input "text" at bounding box center [979, 95] width 90 height 18
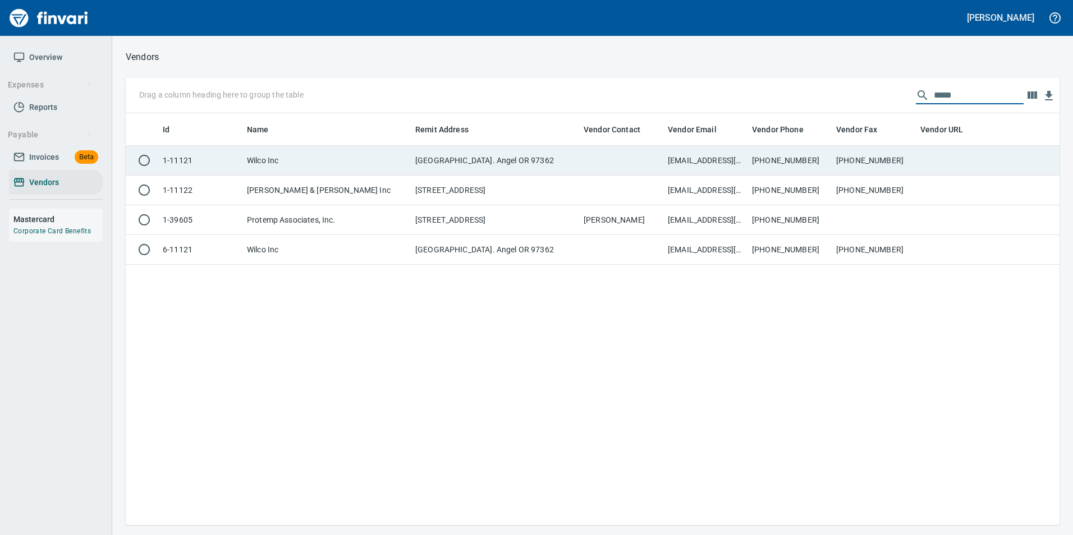
type input "*****"
click at [283, 161] on td "Wilco Inc" at bounding box center [326, 161] width 168 height 30
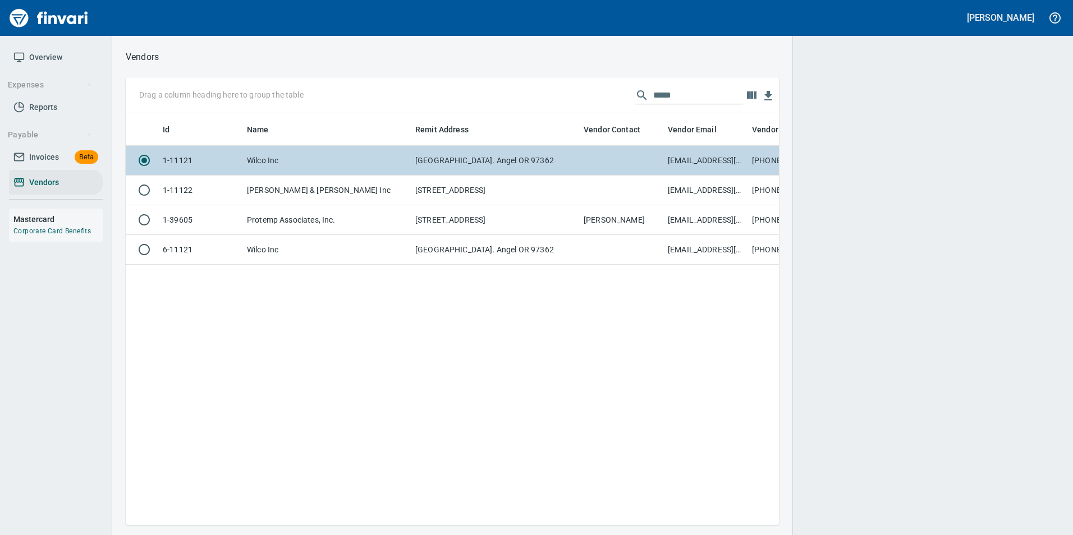
scroll to position [395, 645]
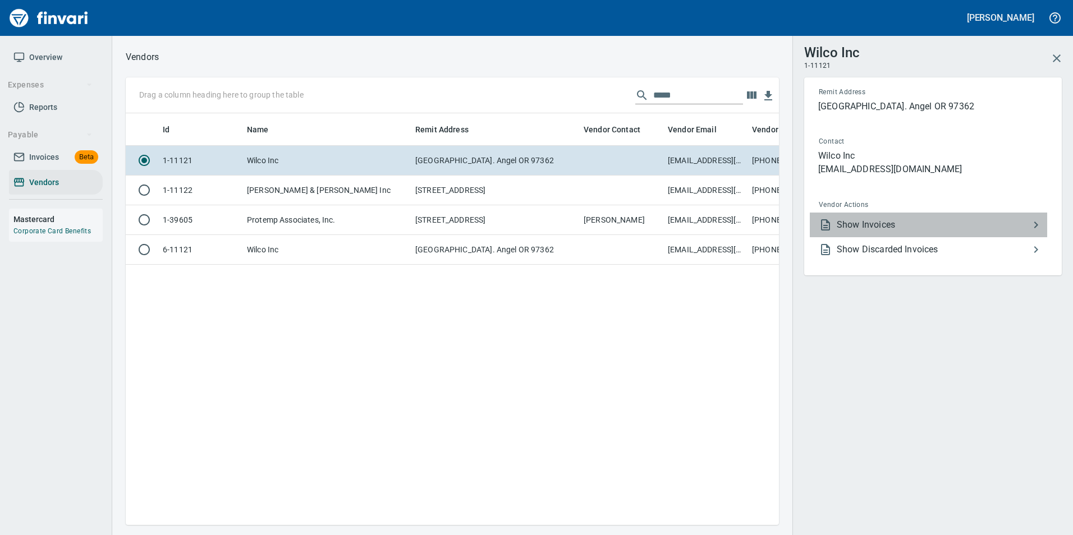
click at [894, 217] on li "Show Invoices" at bounding box center [928, 225] width 237 height 25
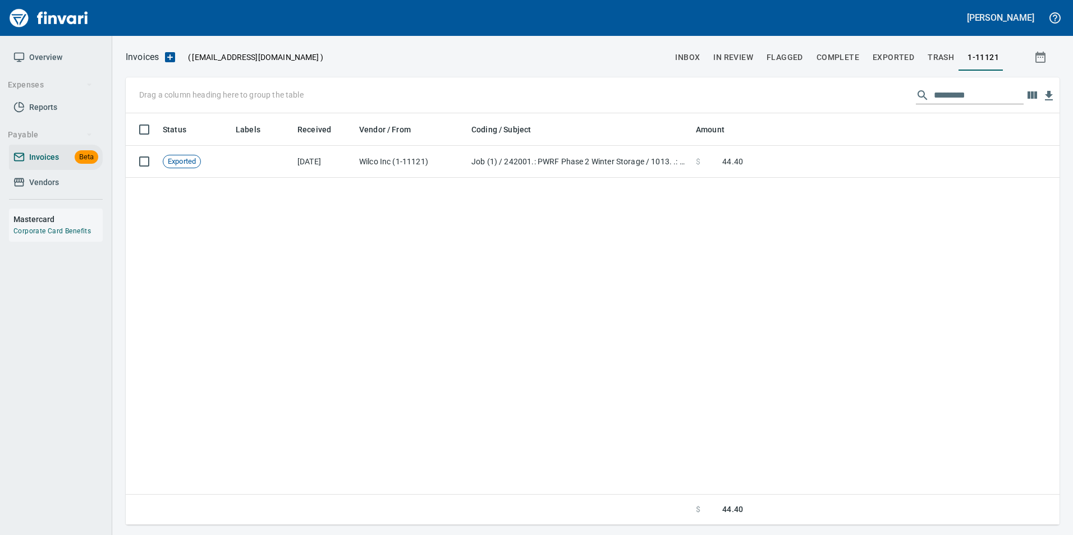
scroll to position [403, 925]
click at [44, 184] on span "Vendors" at bounding box center [44, 183] width 30 height 14
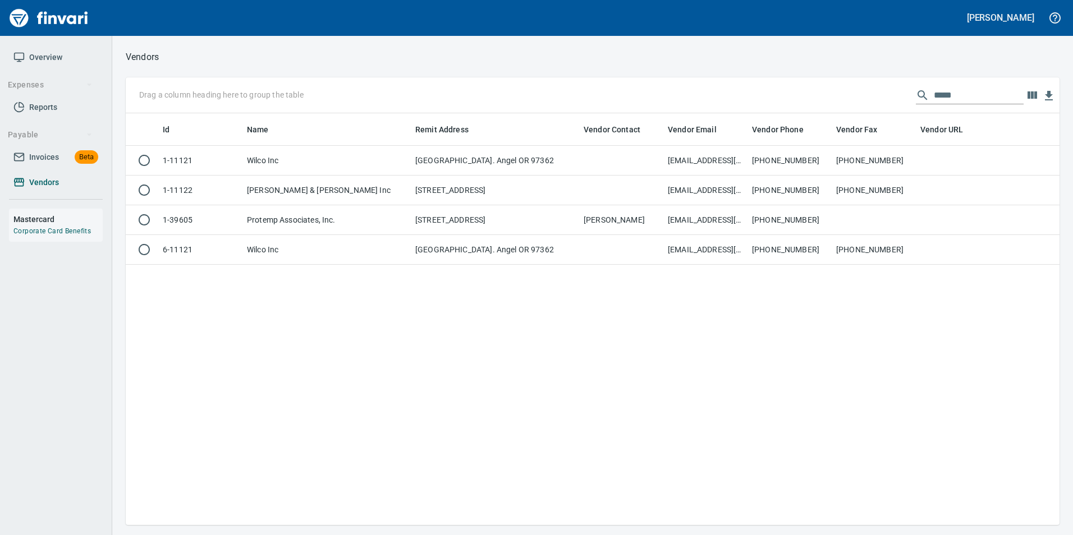
scroll to position [403, 925]
click at [960, 91] on input "*****" at bounding box center [979, 95] width 90 height 18
type input "*"
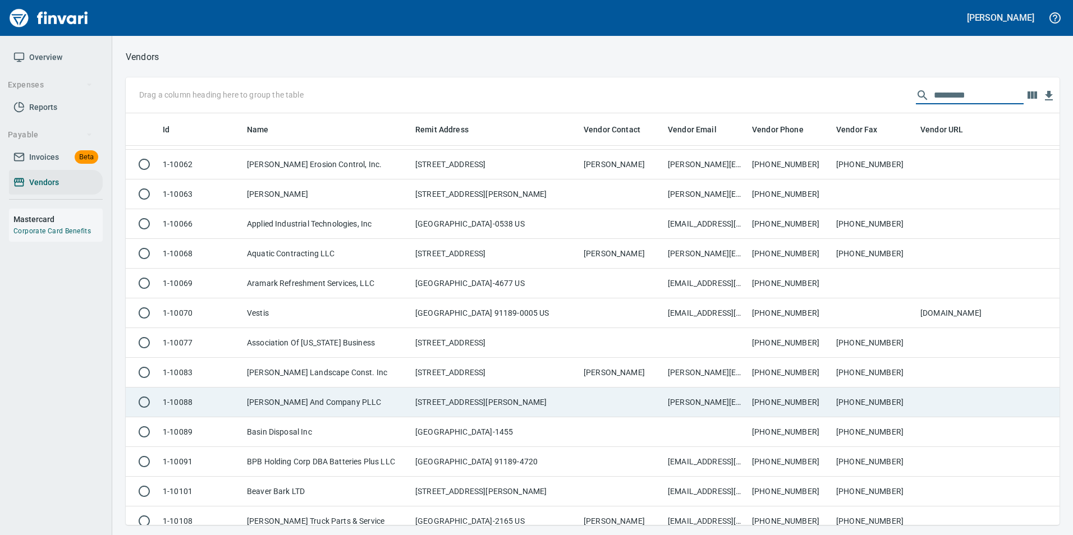
scroll to position [617, 0]
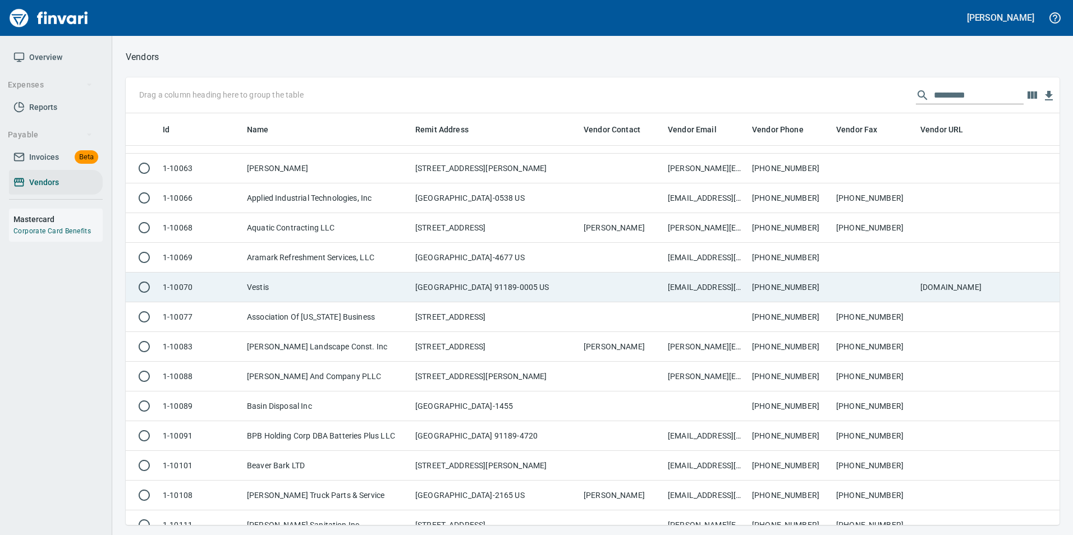
click at [253, 274] on td "Vestis" at bounding box center [326, 288] width 168 height 30
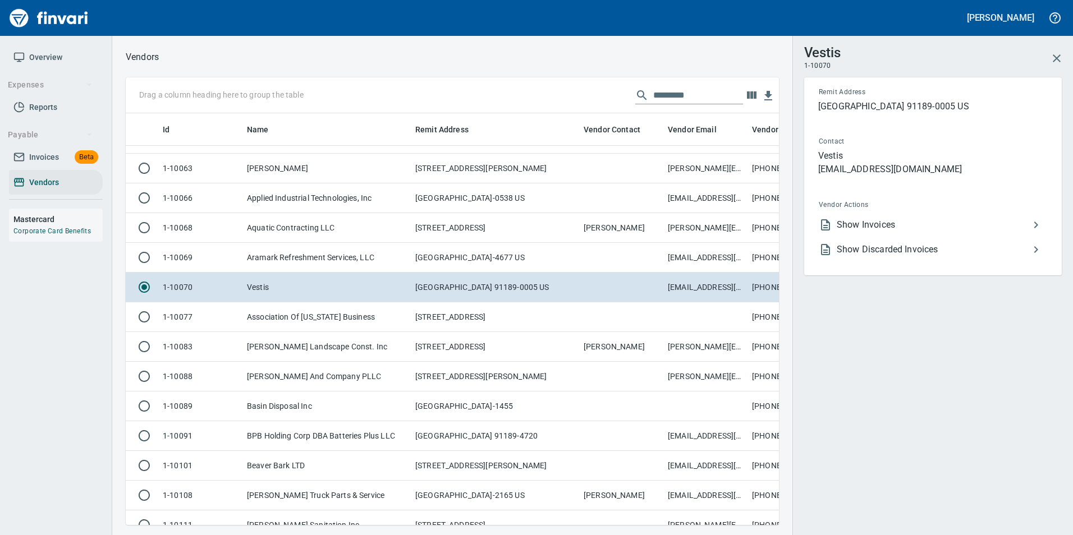
scroll to position [395, 636]
click at [919, 232] on li "Show Invoices" at bounding box center [928, 225] width 237 height 25
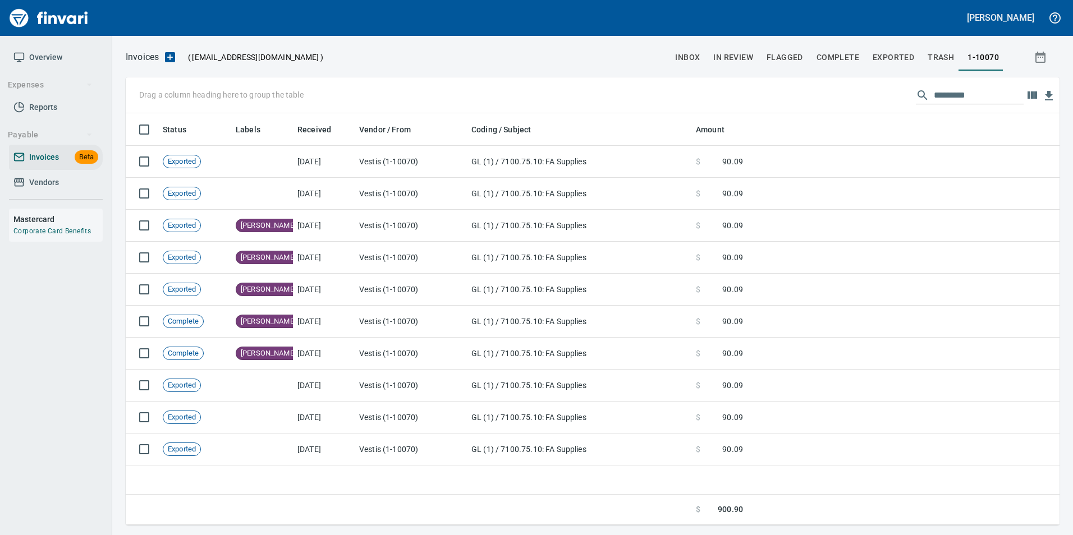
scroll to position [403, 925]
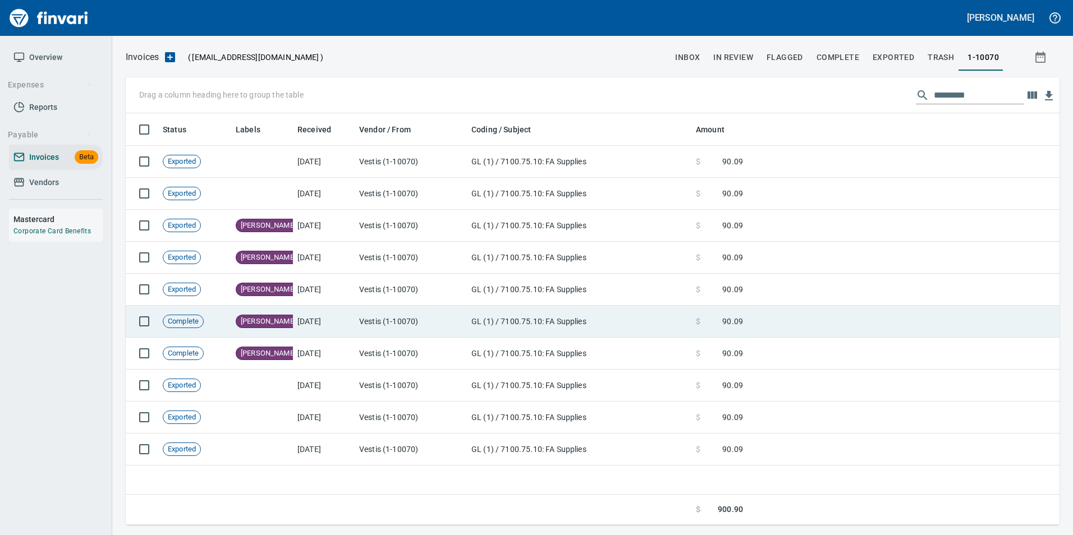
click at [325, 309] on td "[DATE]" at bounding box center [324, 322] width 62 height 32
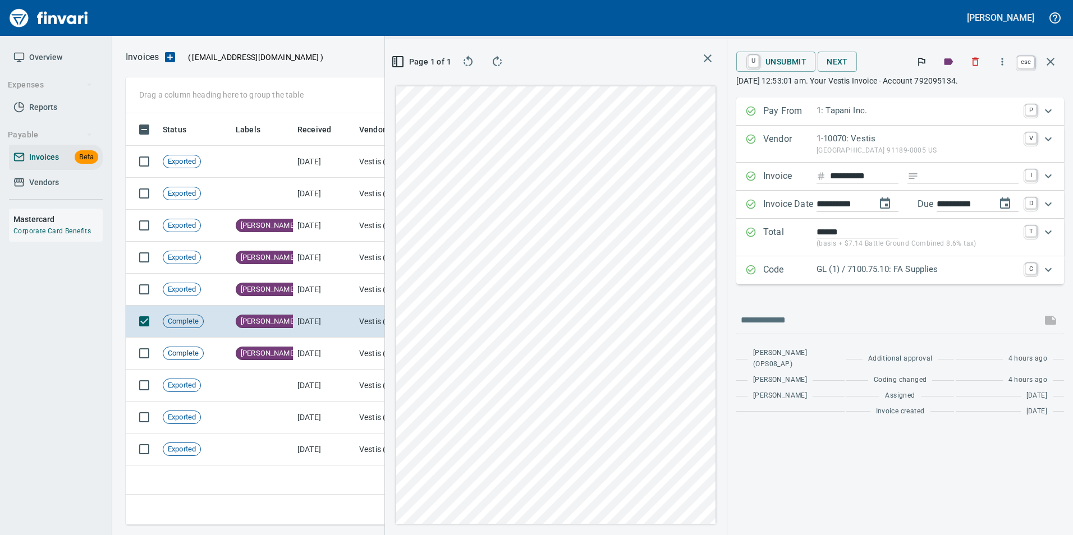
scroll to position [403, 645]
click at [1056, 61] on icon "button" at bounding box center [1050, 61] width 13 height 13
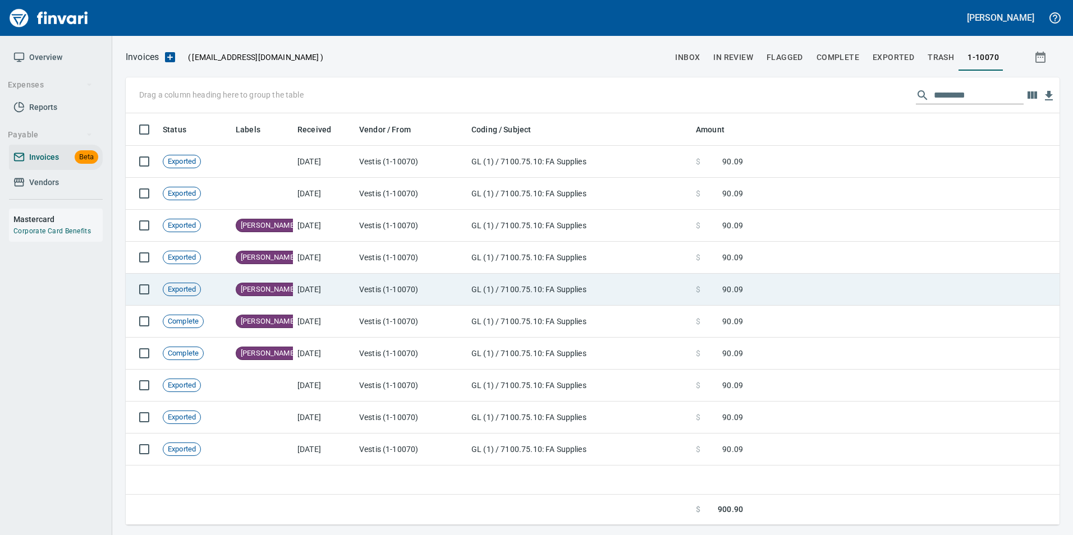
scroll to position [403, 925]
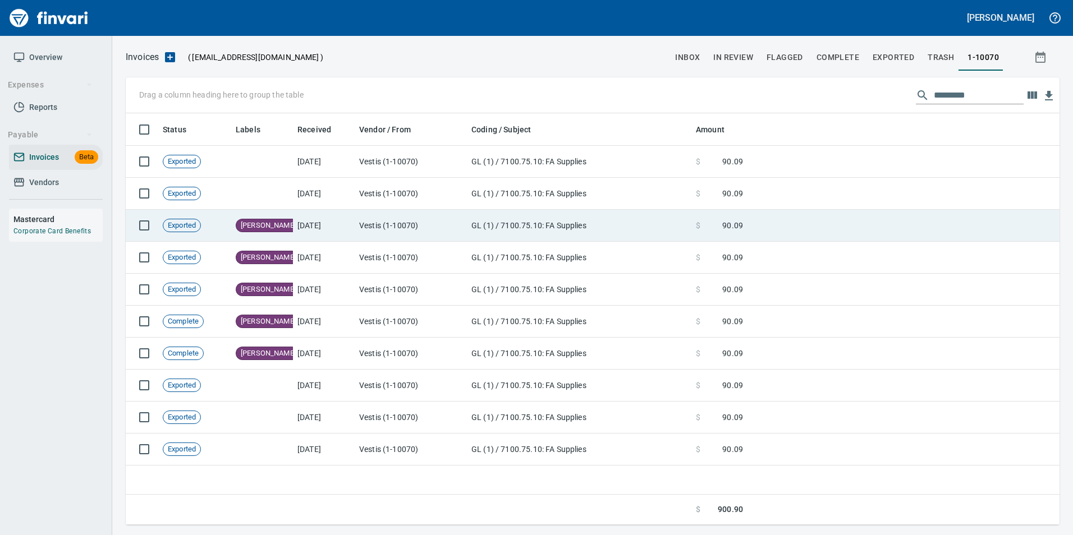
click at [330, 226] on td "[DATE]" at bounding box center [324, 226] width 62 height 32
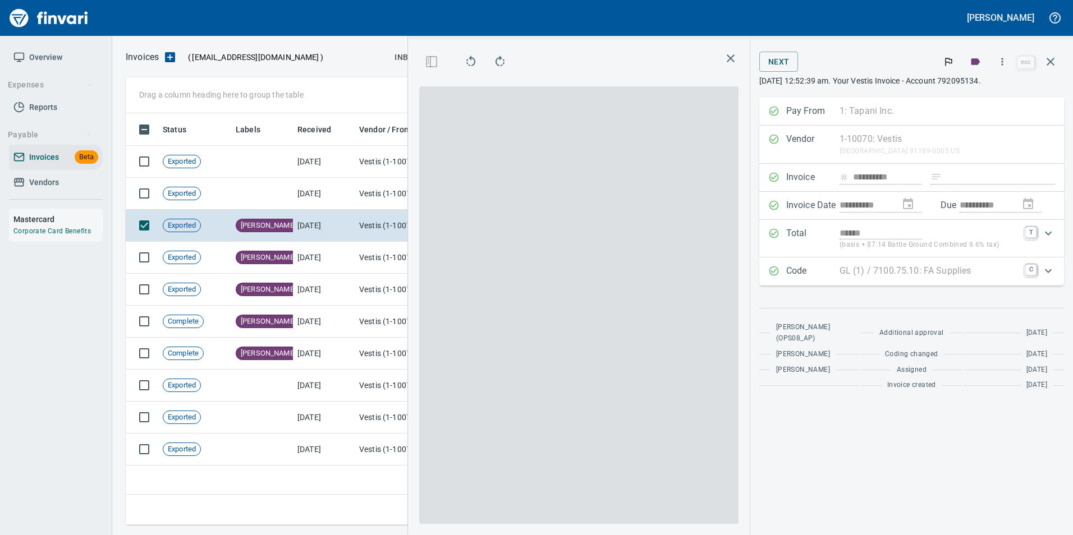
scroll to position [403, 645]
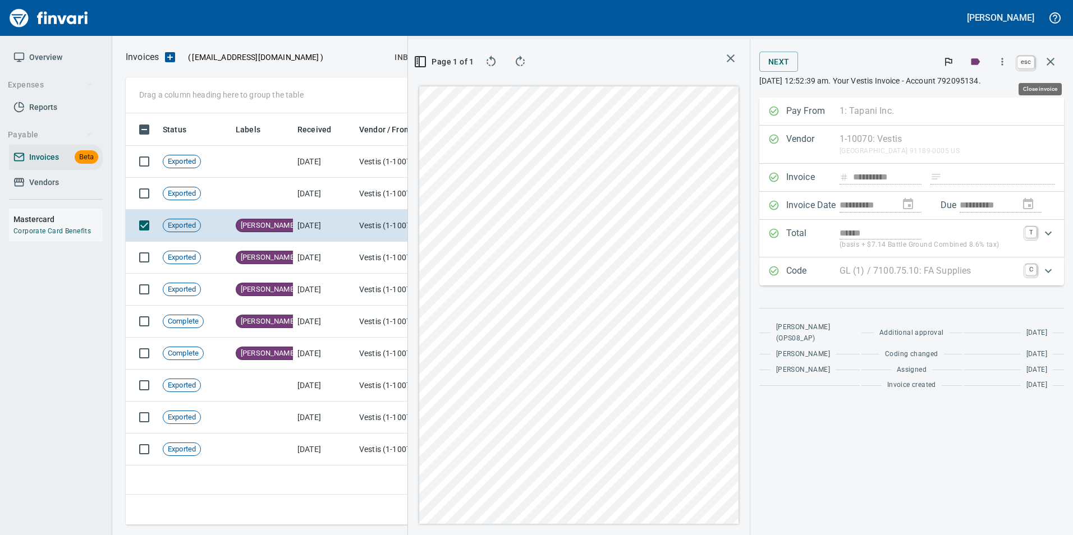
click at [1055, 59] on icon "button" at bounding box center [1050, 61] width 13 height 13
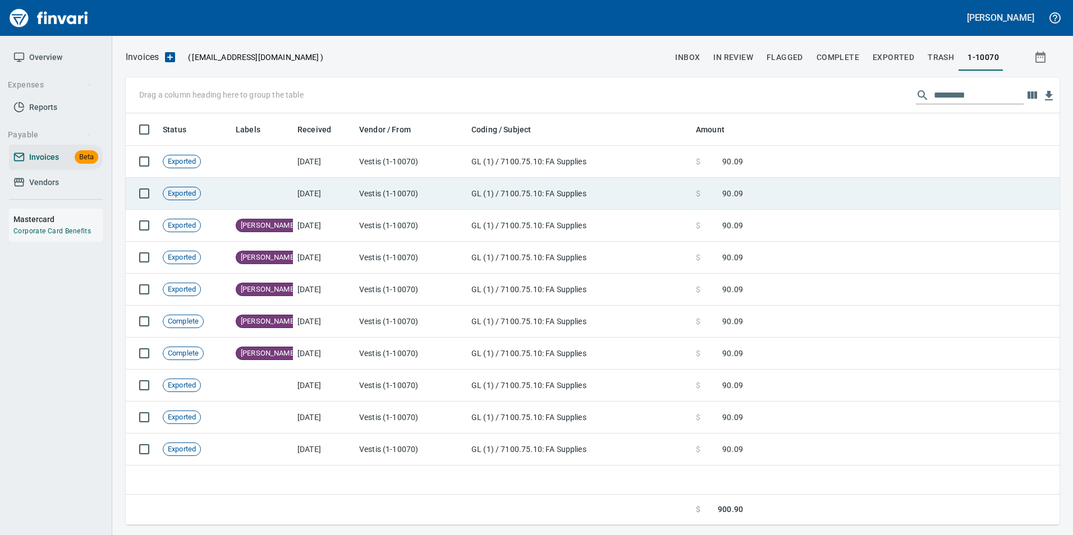
scroll to position [1, 1]
click at [554, 206] on td "GL (1) / 7100.75.10: FA Supplies" at bounding box center [579, 194] width 224 height 32
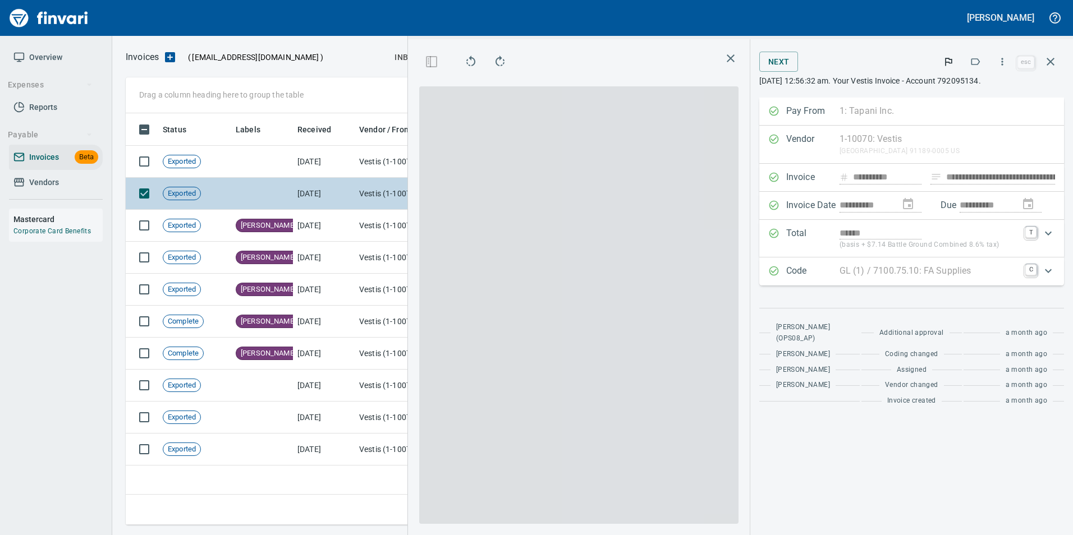
scroll to position [403, 645]
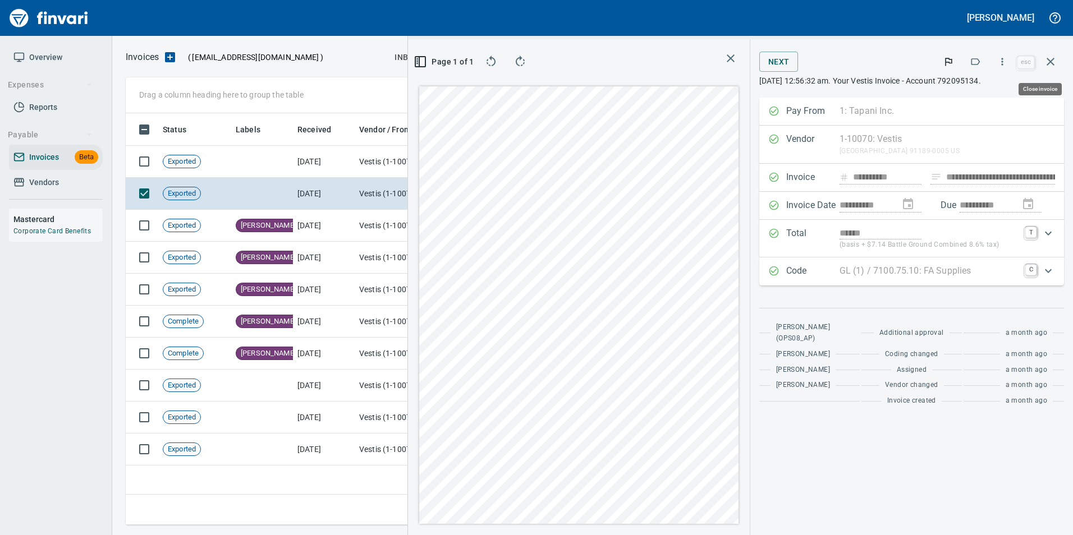
click at [1054, 63] on icon "button" at bounding box center [1050, 61] width 13 height 13
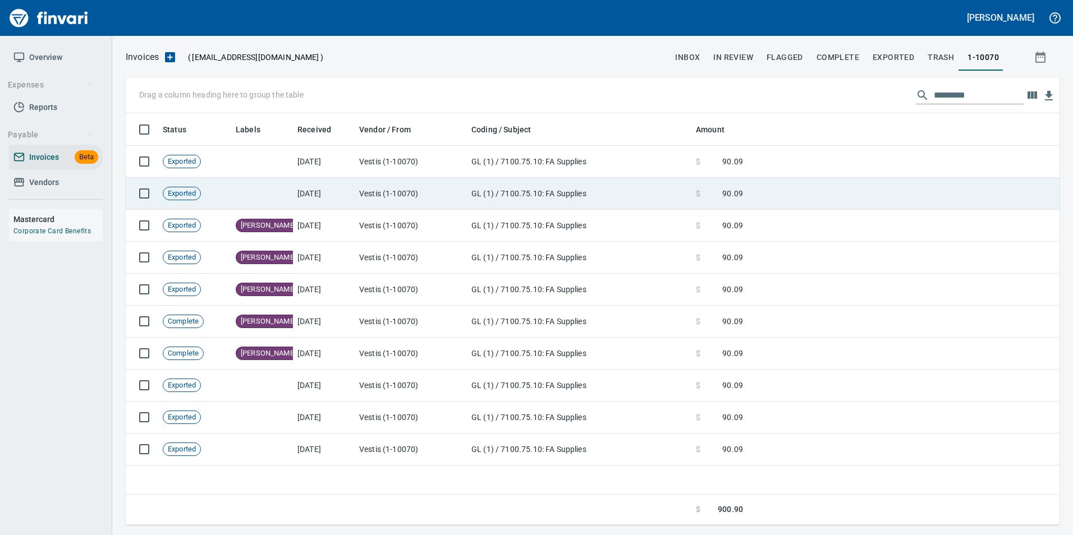
scroll to position [1, 1]
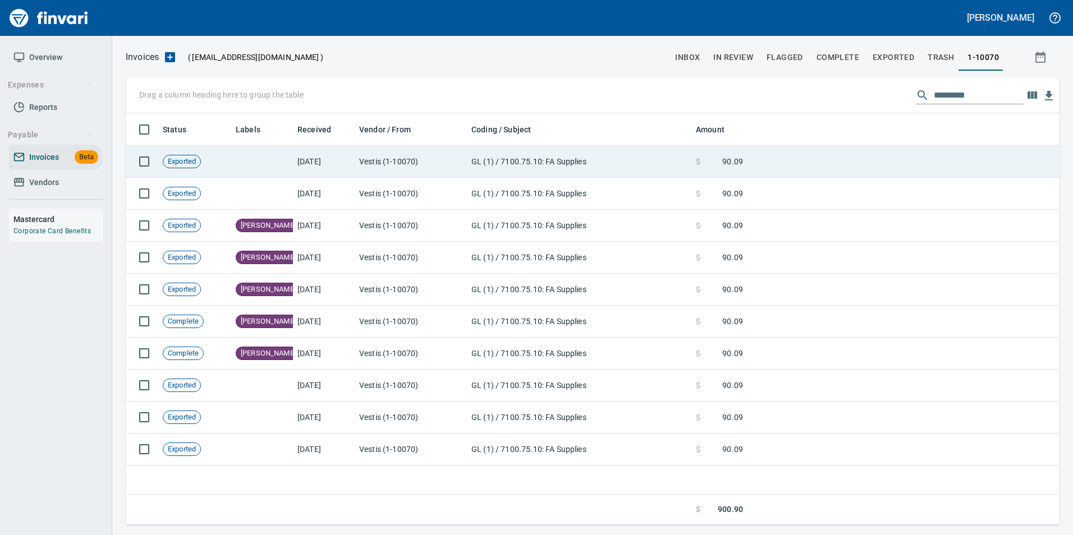
click at [707, 153] on td "$ 90.09" at bounding box center [719, 162] width 56 height 32
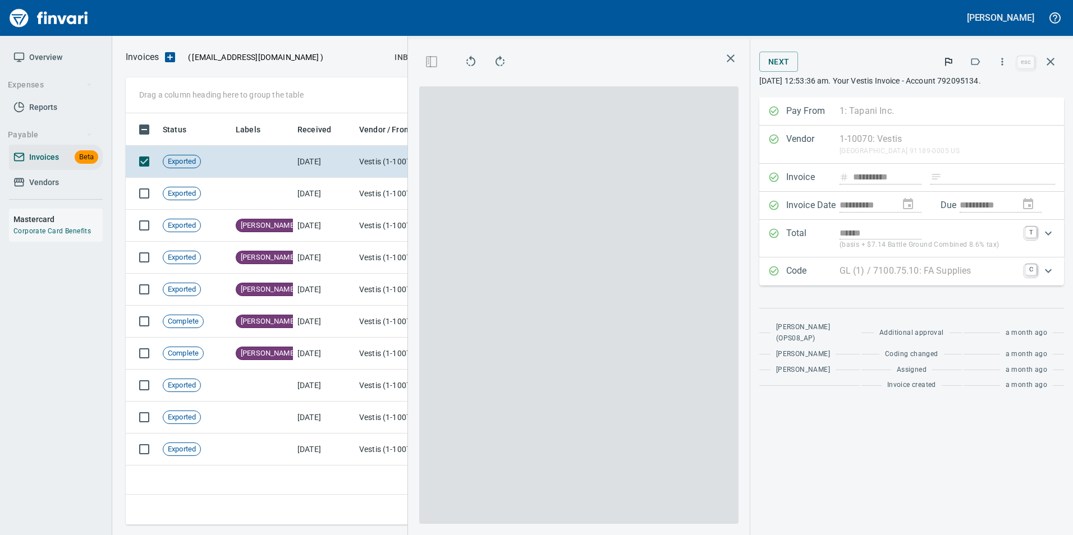
scroll to position [403, 645]
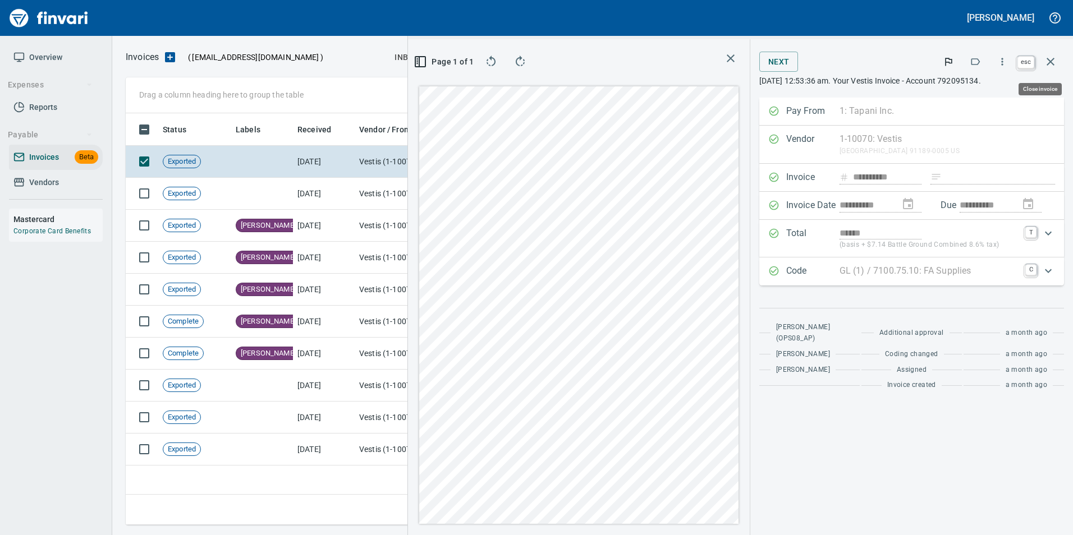
click at [1057, 61] on icon "button" at bounding box center [1050, 61] width 13 height 13
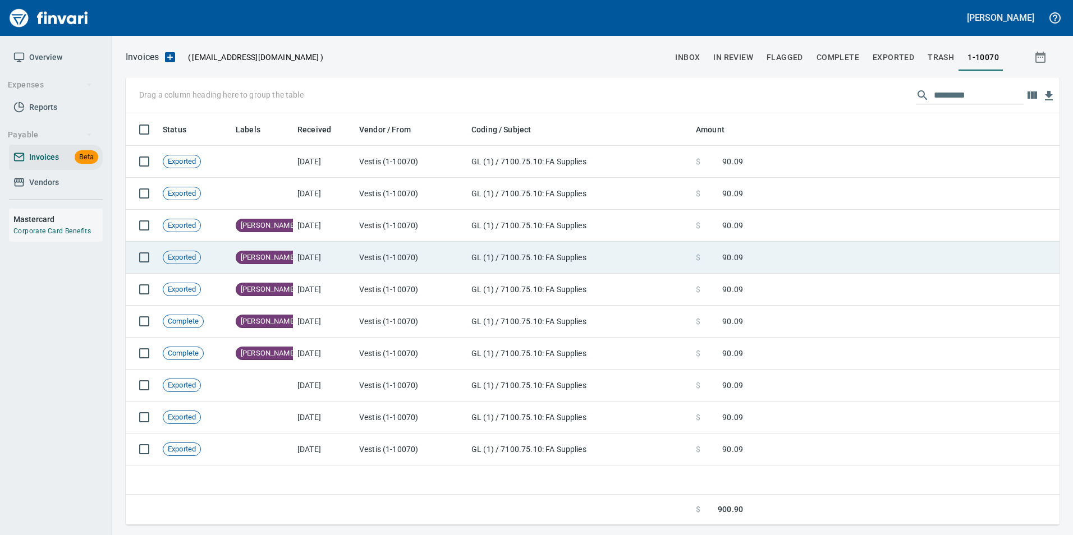
scroll to position [403, 923]
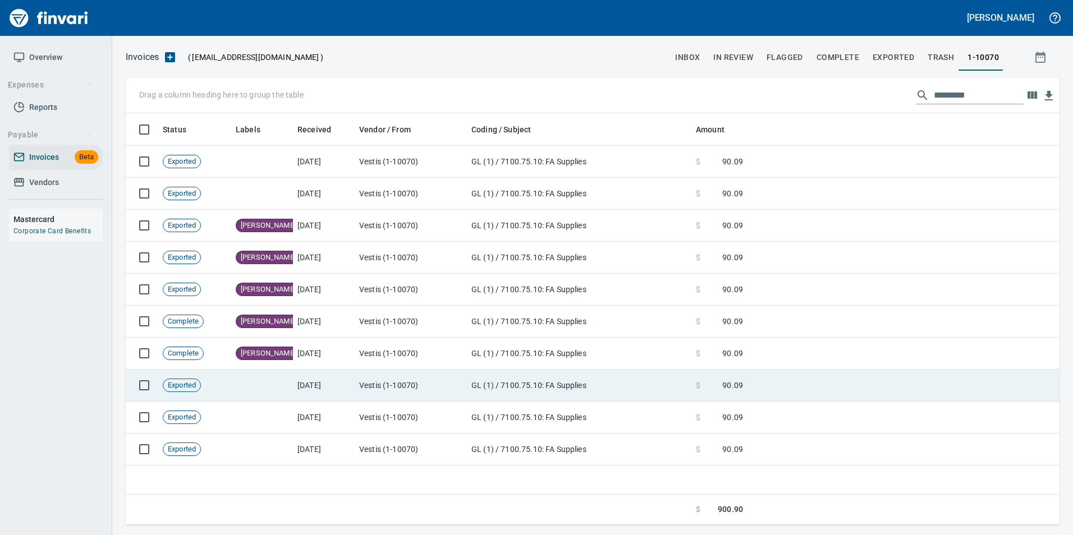
drag, startPoint x: 522, startPoint y: 384, endPoint x: 511, endPoint y: 374, distance: 15.1
click at [515, 378] on td "GL (1) / 7100.75.10: FA Supplies" at bounding box center [579, 386] width 224 height 32
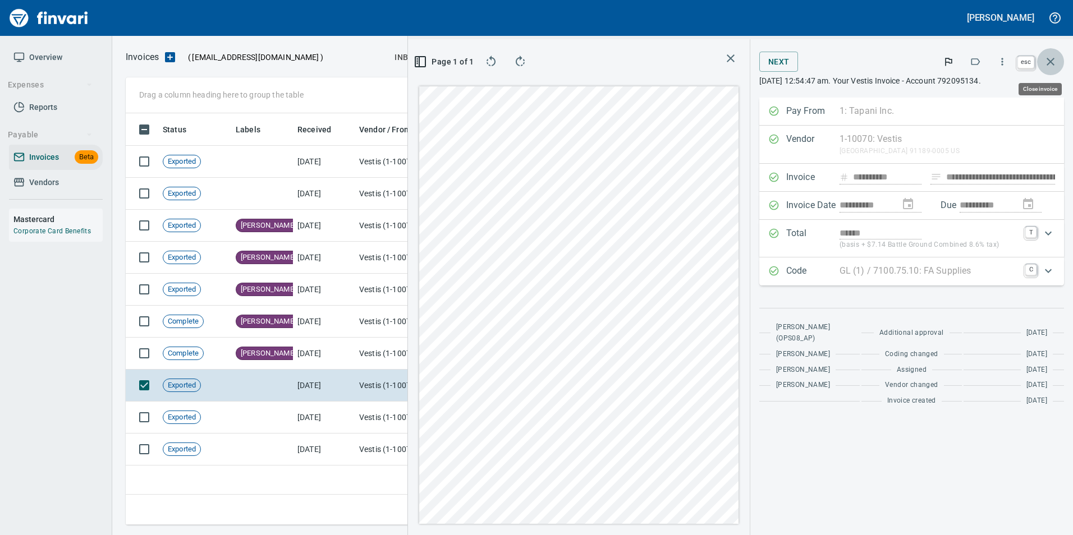
scroll to position [403, 645]
click at [1052, 68] on icon "button" at bounding box center [1050, 61] width 13 height 13
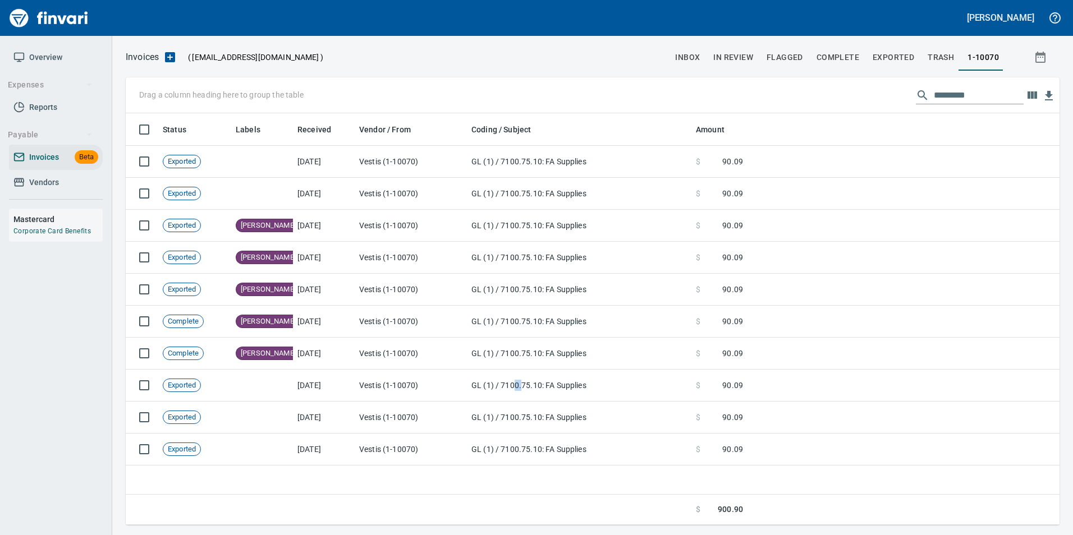
scroll to position [1, 1]
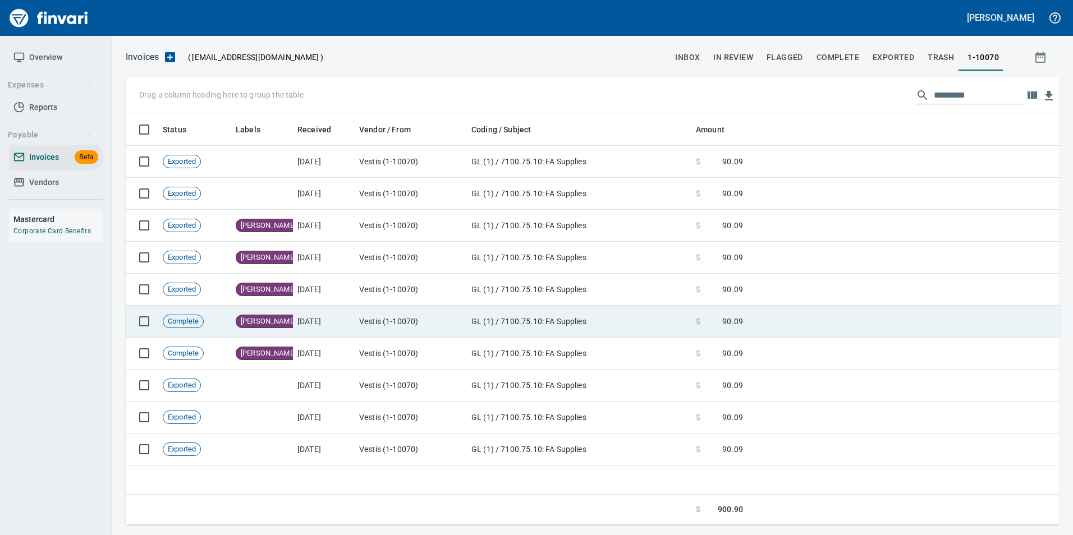
click at [330, 308] on td "[DATE]" at bounding box center [324, 322] width 62 height 32
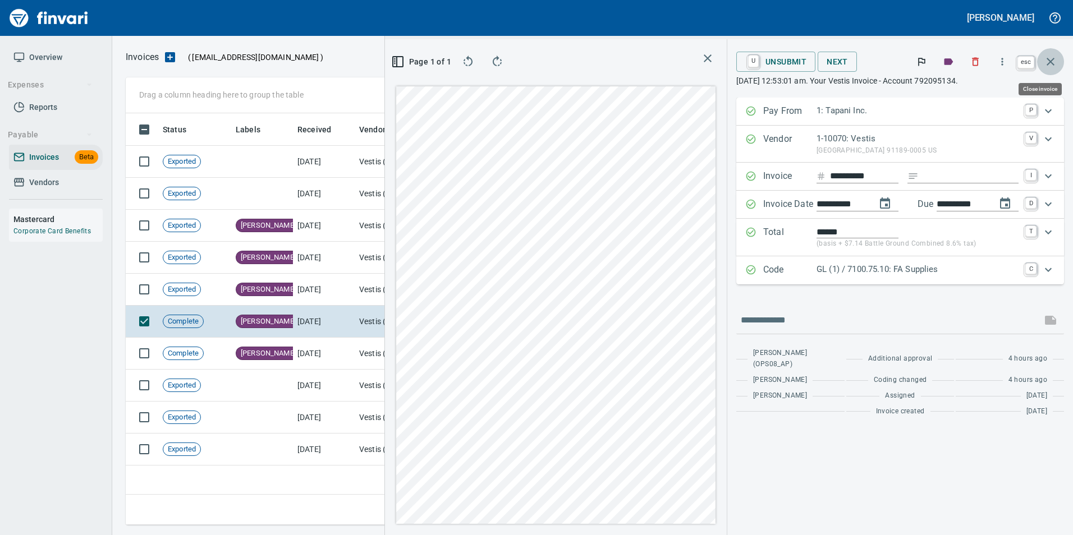
click at [1047, 60] on icon "button" at bounding box center [1050, 61] width 13 height 13
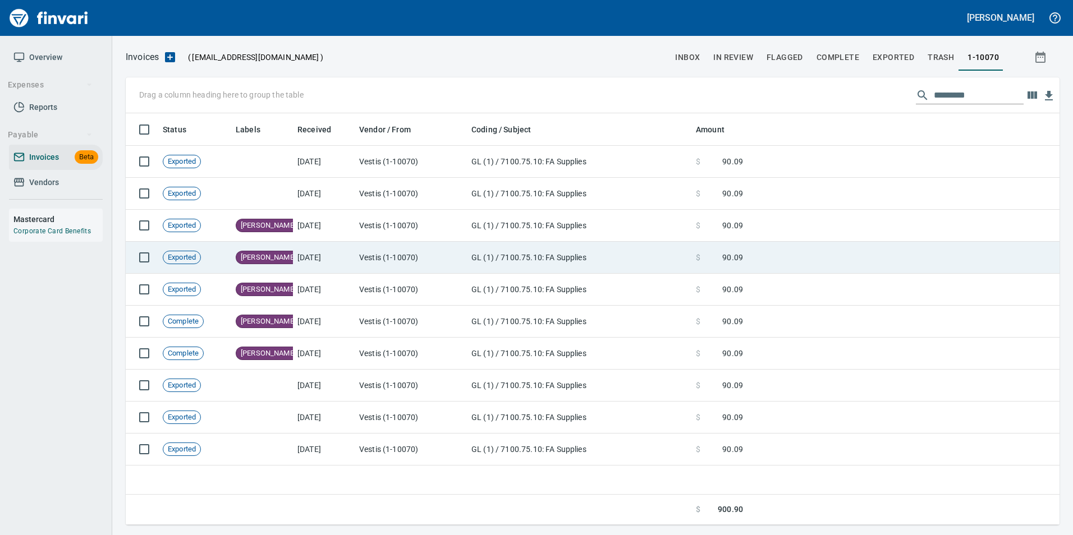
drag, startPoint x: 343, startPoint y: 259, endPoint x: 382, endPoint y: 265, distance: 38.7
click at [343, 259] on td "[DATE]" at bounding box center [324, 258] width 62 height 32
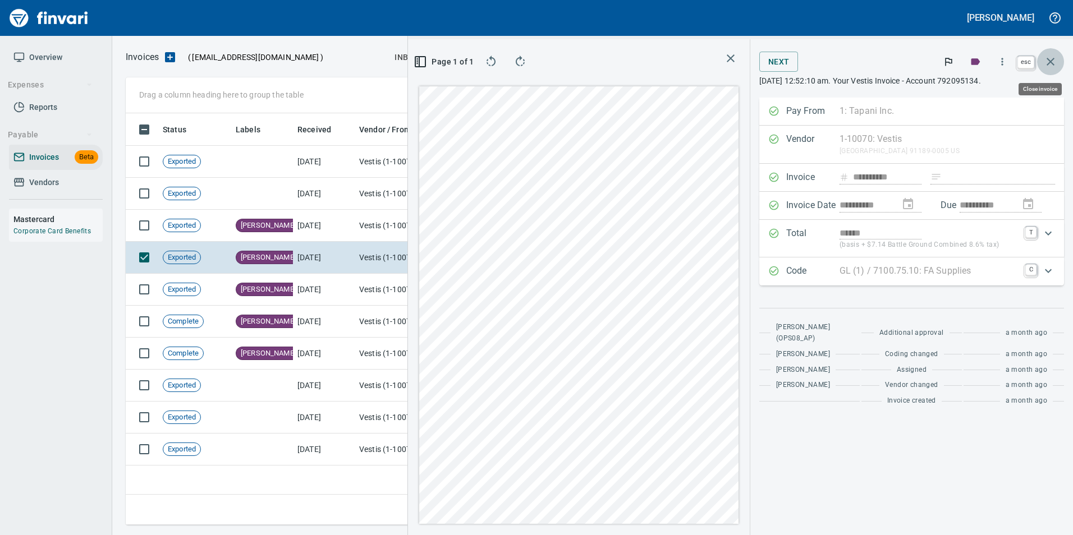
click at [1058, 54] on button "button" at bounding box center [1050, 61] width 27 height 27
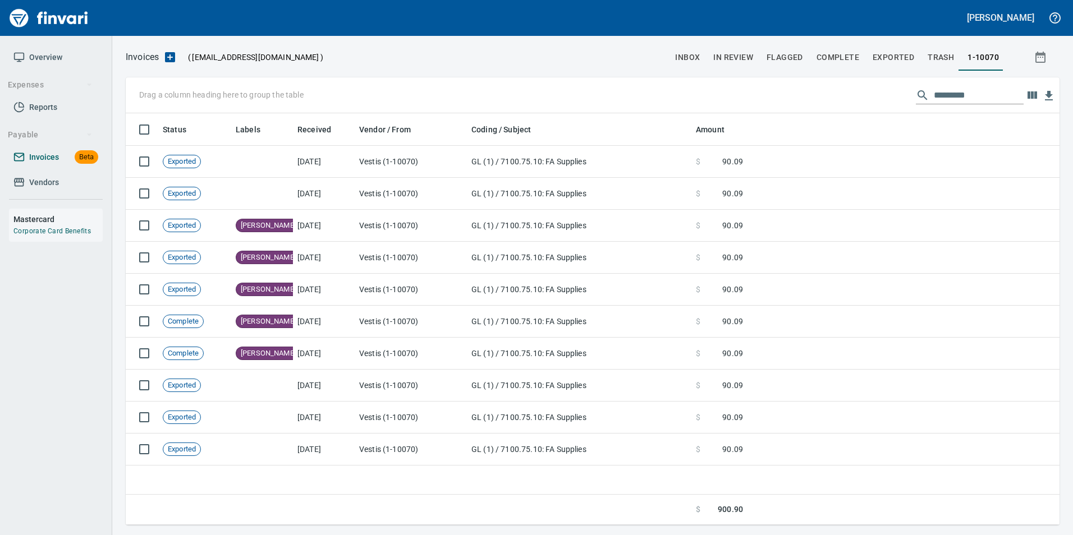
click at [51, 164] on span "Invoices" at bounding box center [44, 157] width 30 height 14
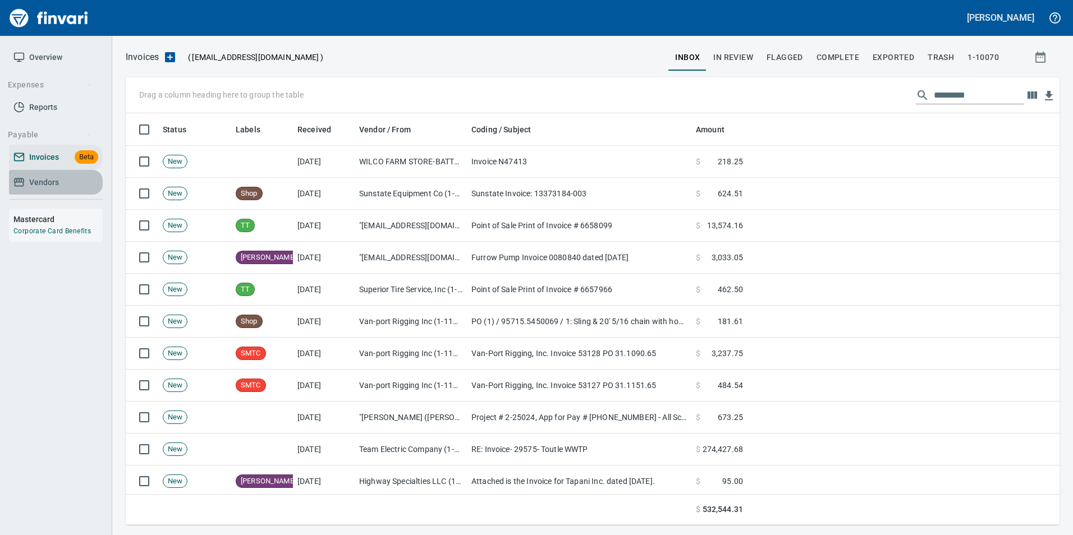
click at [39, 182] on span "Vendors" at bounding box center [44, 183] width 30 height 14
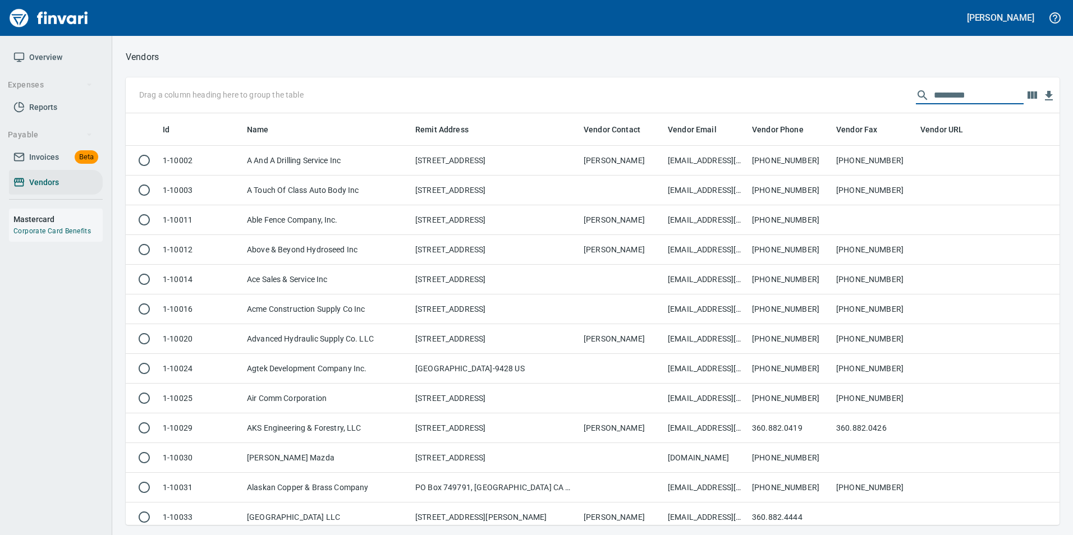
click at [969, 91] on input "text" at bounding box center [979, 95] width 90 height 18
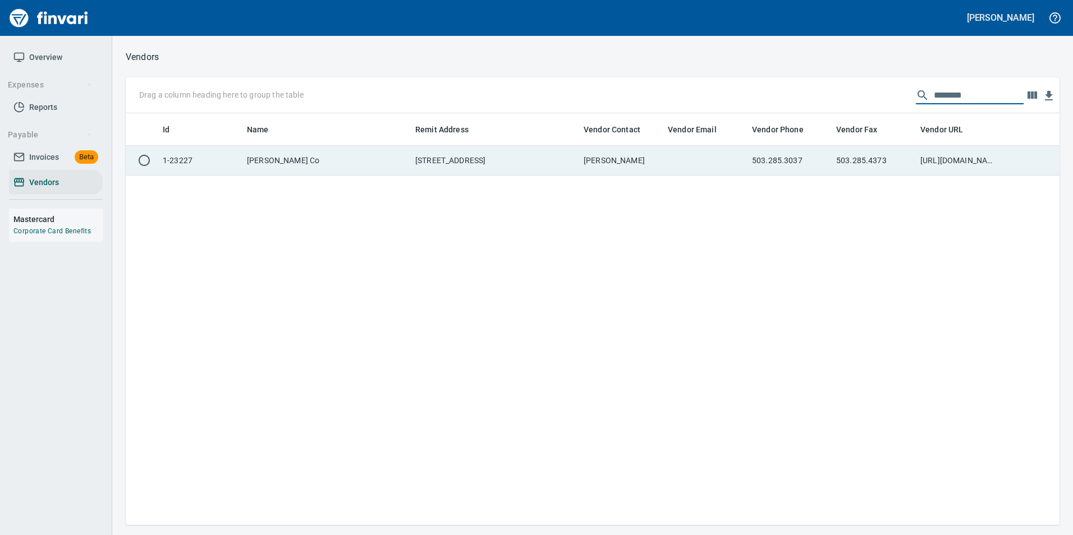
type input "********"
click at [742, 163] on td at bounding box center [705, 161] width 84 height 30
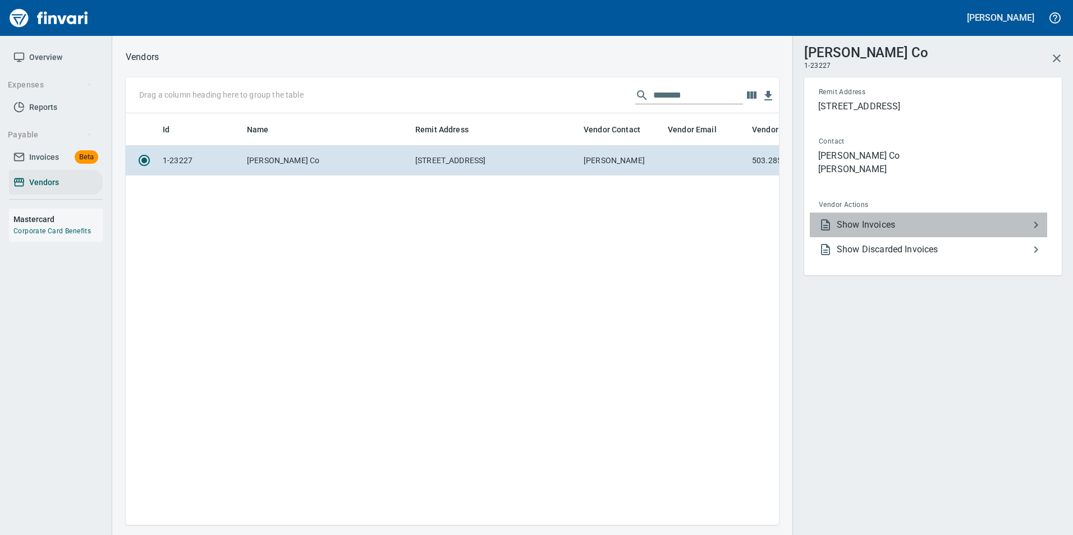
click at [900, 220] on span "Show Invoices" at bounding box center [933, 224] width 192 height 13
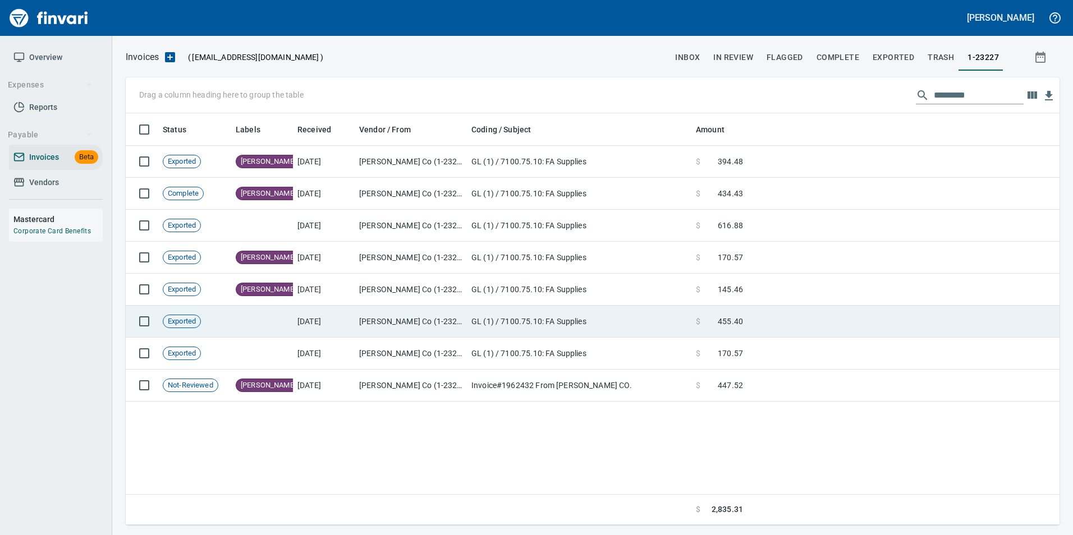
click at [342, 319] on td "[DATE]" at bounding box center [324, 322] width 62 height 32
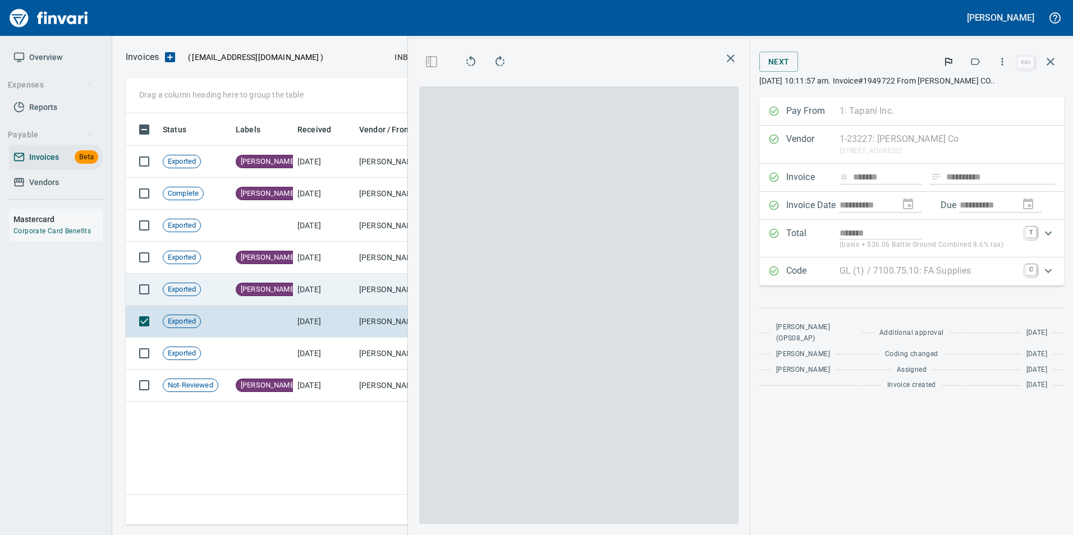
click at [1049, 57] on icon "button" at bounding box center [1050, 61] width 13 height 13
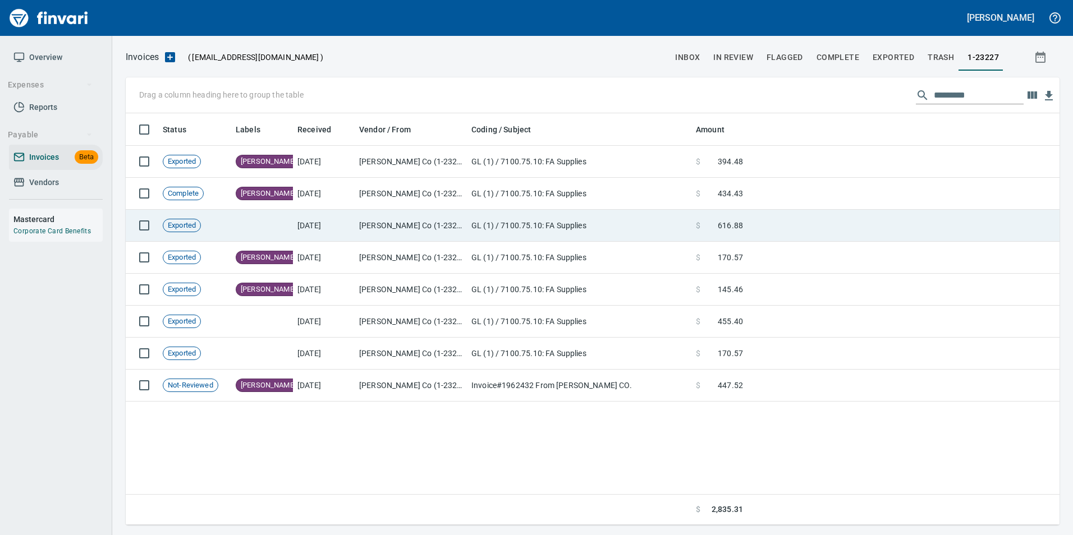
click at [341, 226] on td "[DATE]" at bounding box center [324, 226] width 62 height 32
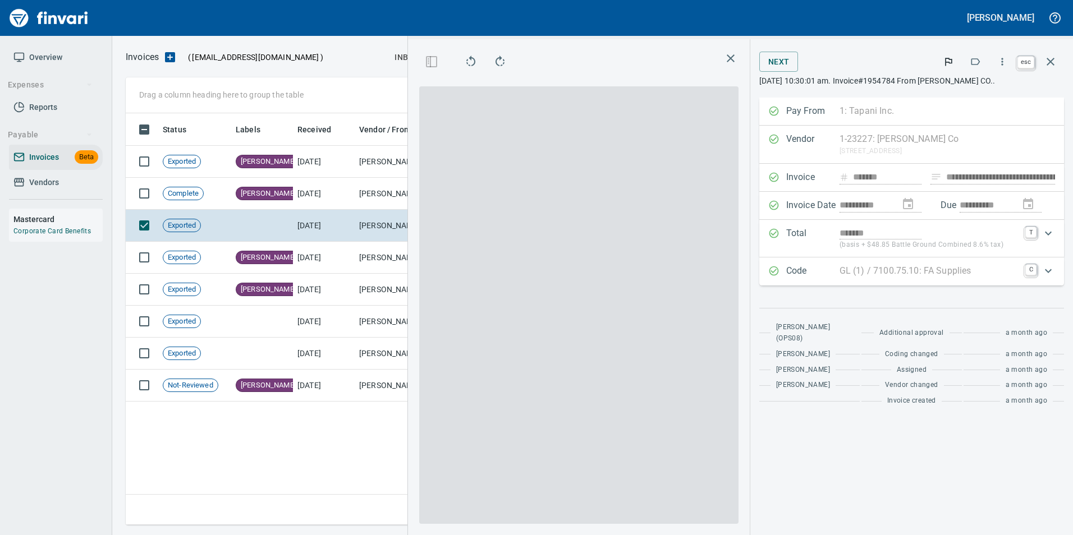
click at [1052, 64] on icon "button" at bounding box center [1051, 62] width 8 height 8
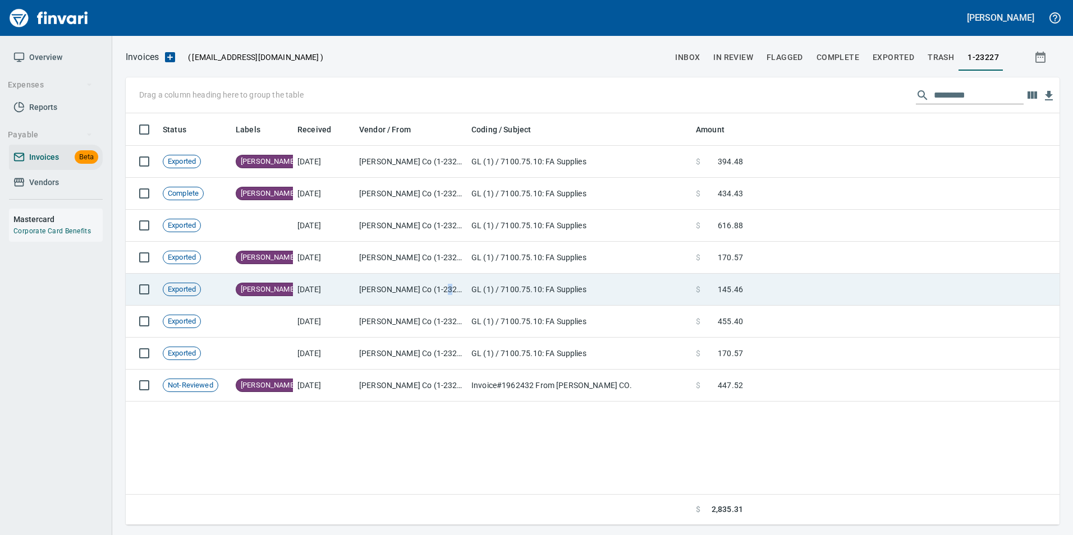
click at [437, 289] on td "[PERSON_NAME] Co (1-23227)" at bounding box center [411, 290] width 112 height 32
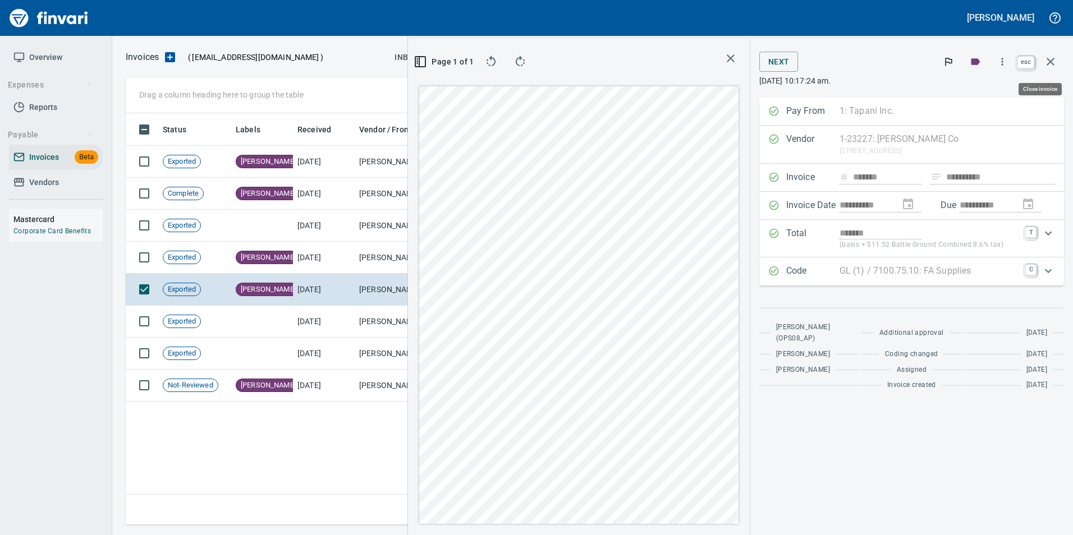
click at [1047, 66] on icon "button" at bounding box center [1050, 61] width 13 height 13
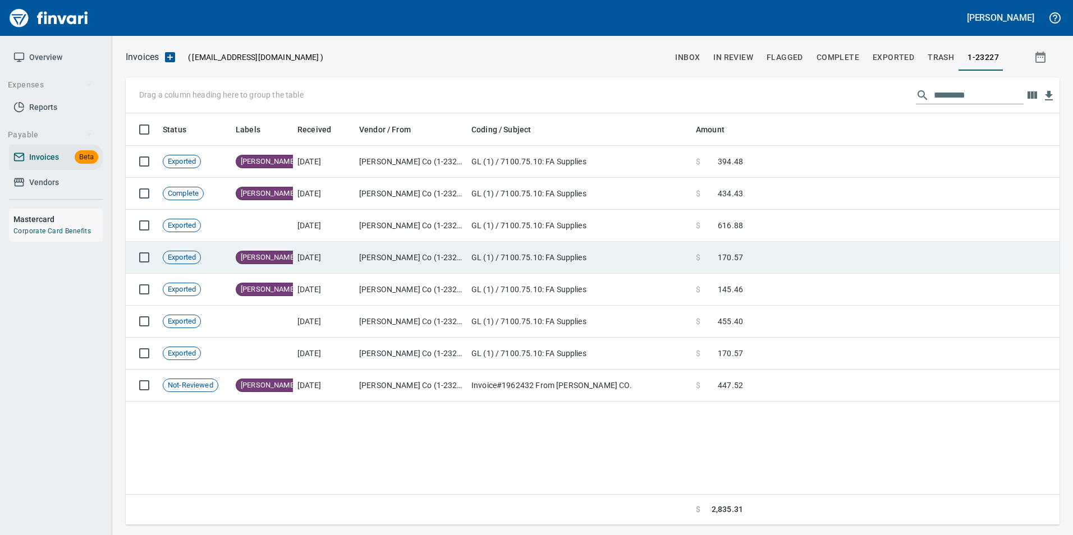
click at [526, 258] on td "GL (1) / 7100.75.10: FA Supplies" at bounding box center [579, 258] width 224 height 32
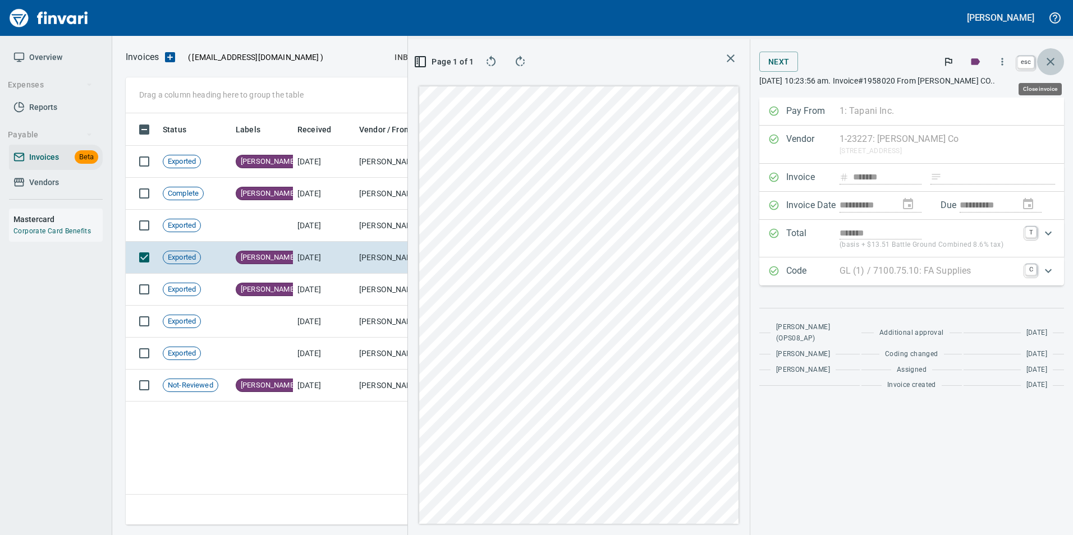
click at [1054, 68] on button "button" at bounding box center [1050, 61] width 27 height 27
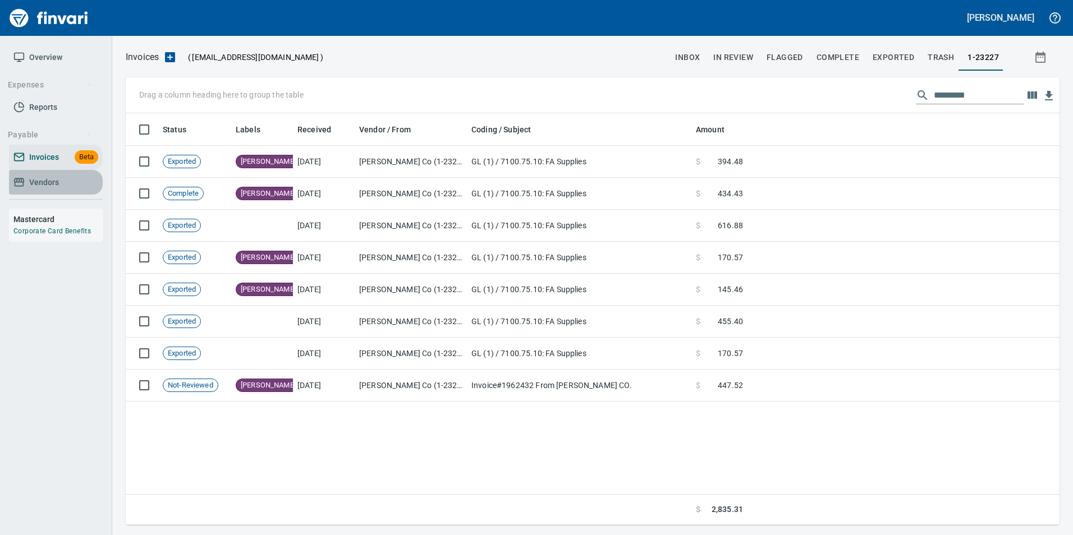
click at [67, 182] on span "Vendors" at bounding box center [55, 183] width 85 height 14
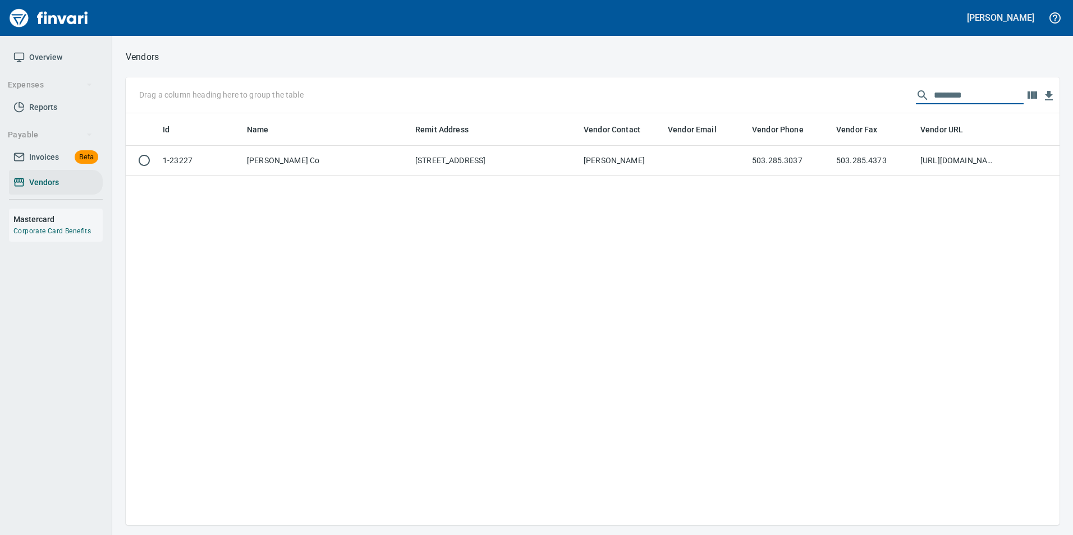
click at [983, 96] on input "********" at bounding box center [979, 95] width 90 height 18
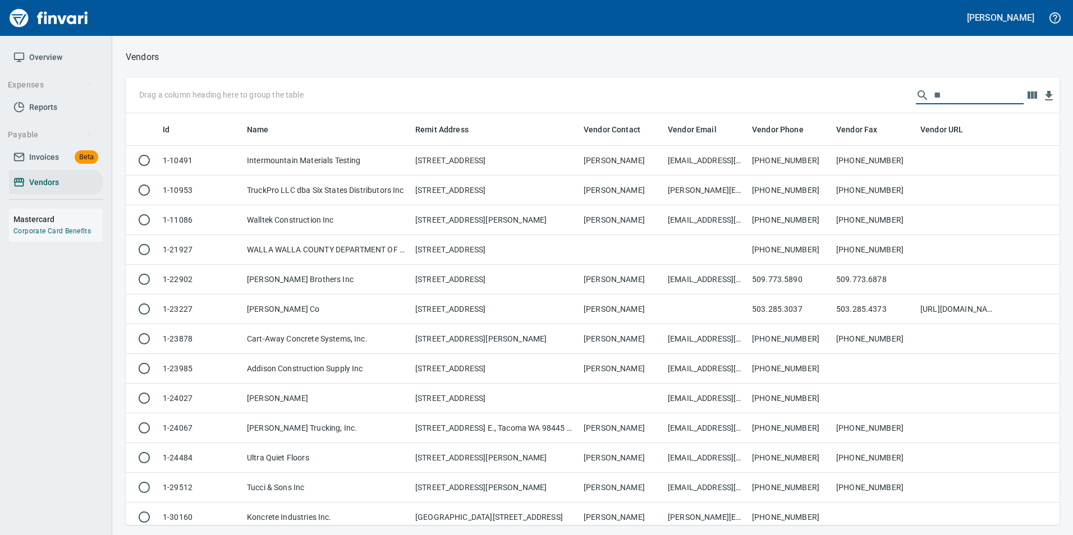
type input "*"
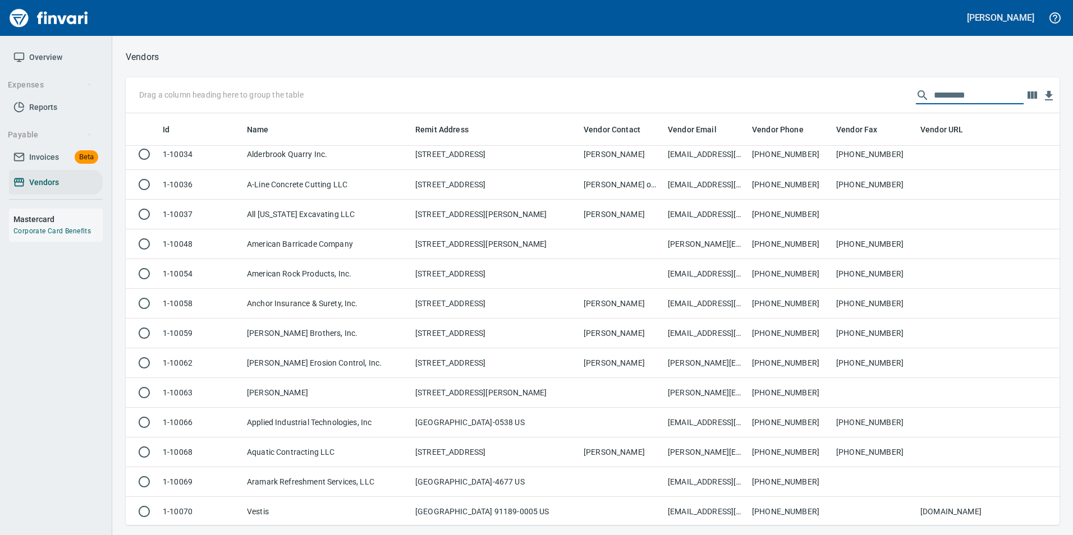
click at [942, 97] on input "text" at bounding box center [979, 95] width 90 height 18
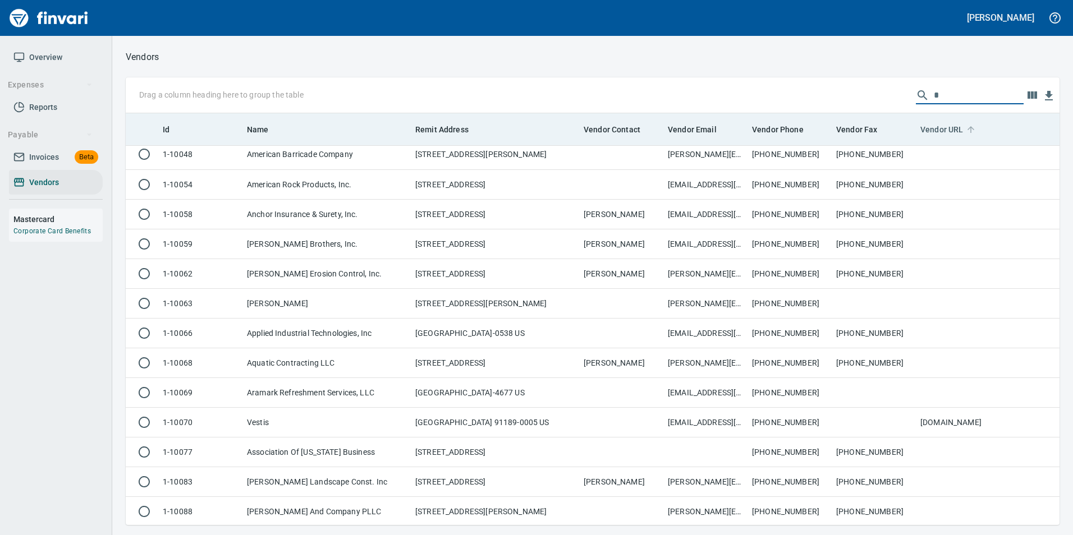
type input "**"
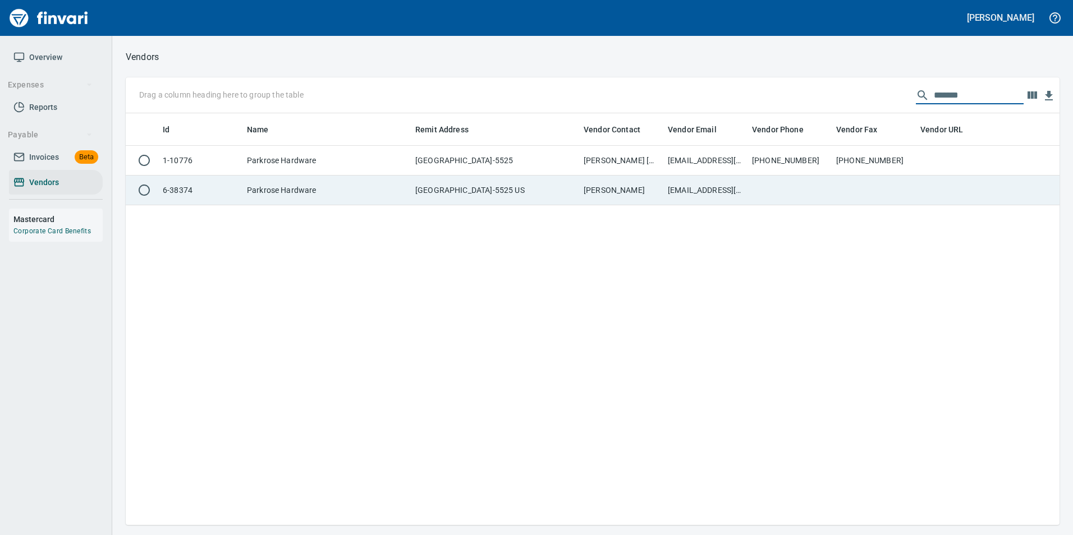
type input "*******"
click at [727, 186] on td "[EMAIL_ADDRESS][DOMAIN_NAME]" at bounding box center [705, 191] width 84 height 30
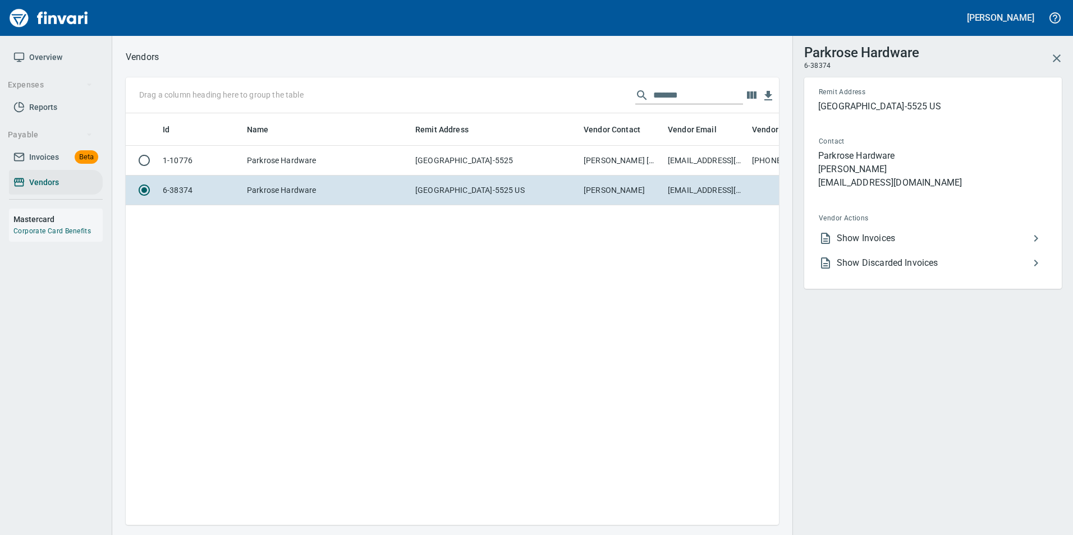
scroll to position [395, 645]
click at [1052, 62] on icon "button" at bounding box center [1056, 58] width 13 height 13
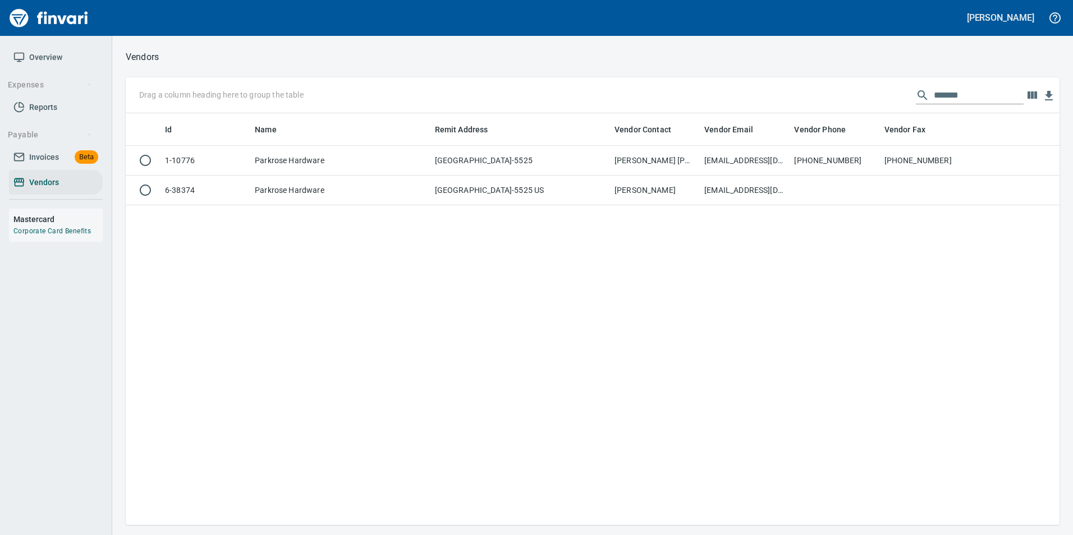
scroll to position [403, 924]
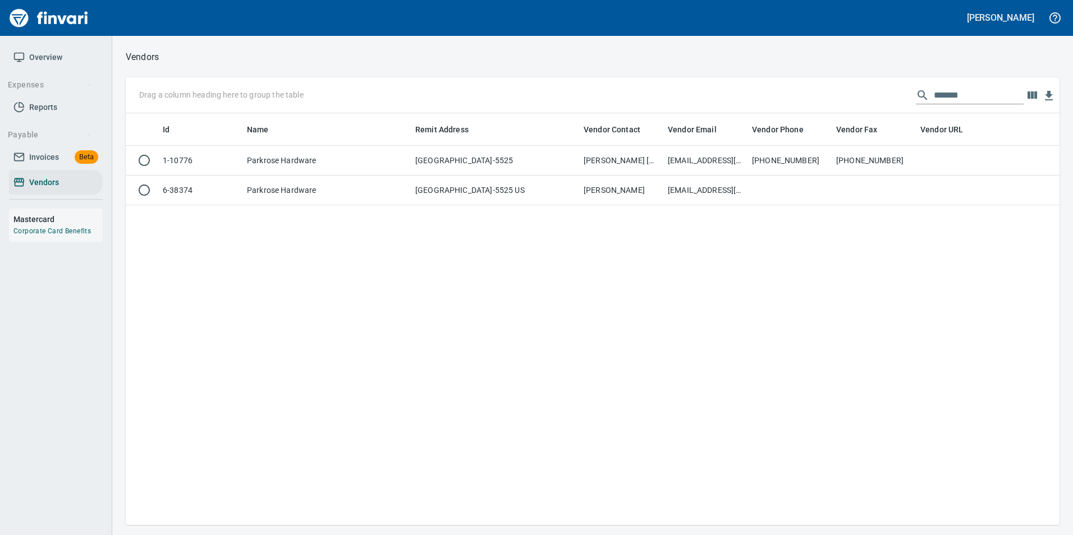
click at [70, 57] on span "Overview" at bounding box center [55, 58] width 85 height 14
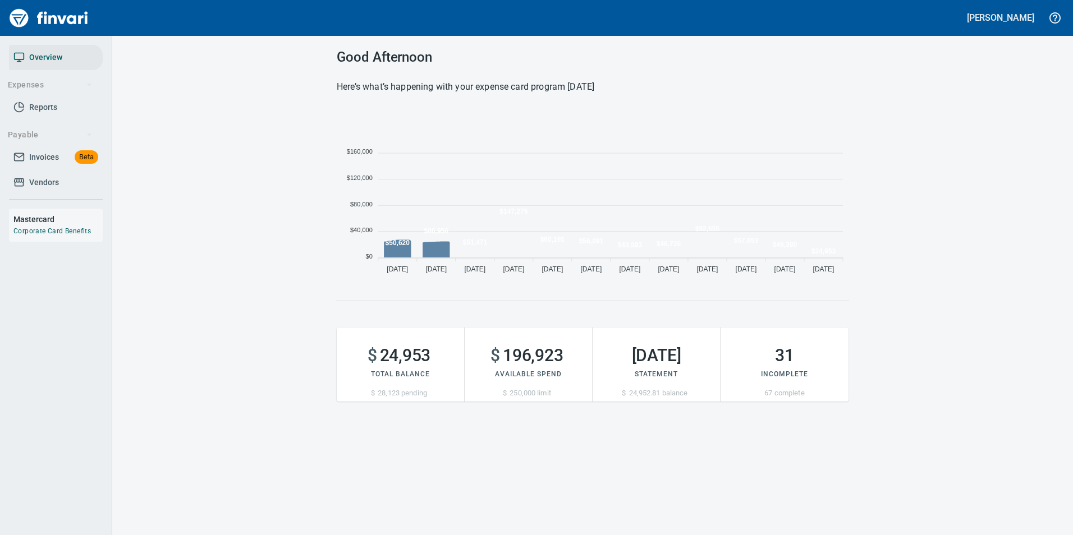
scroll to position [171, 503]
